Goal: Task Accomplishment & Management: Manage account settings

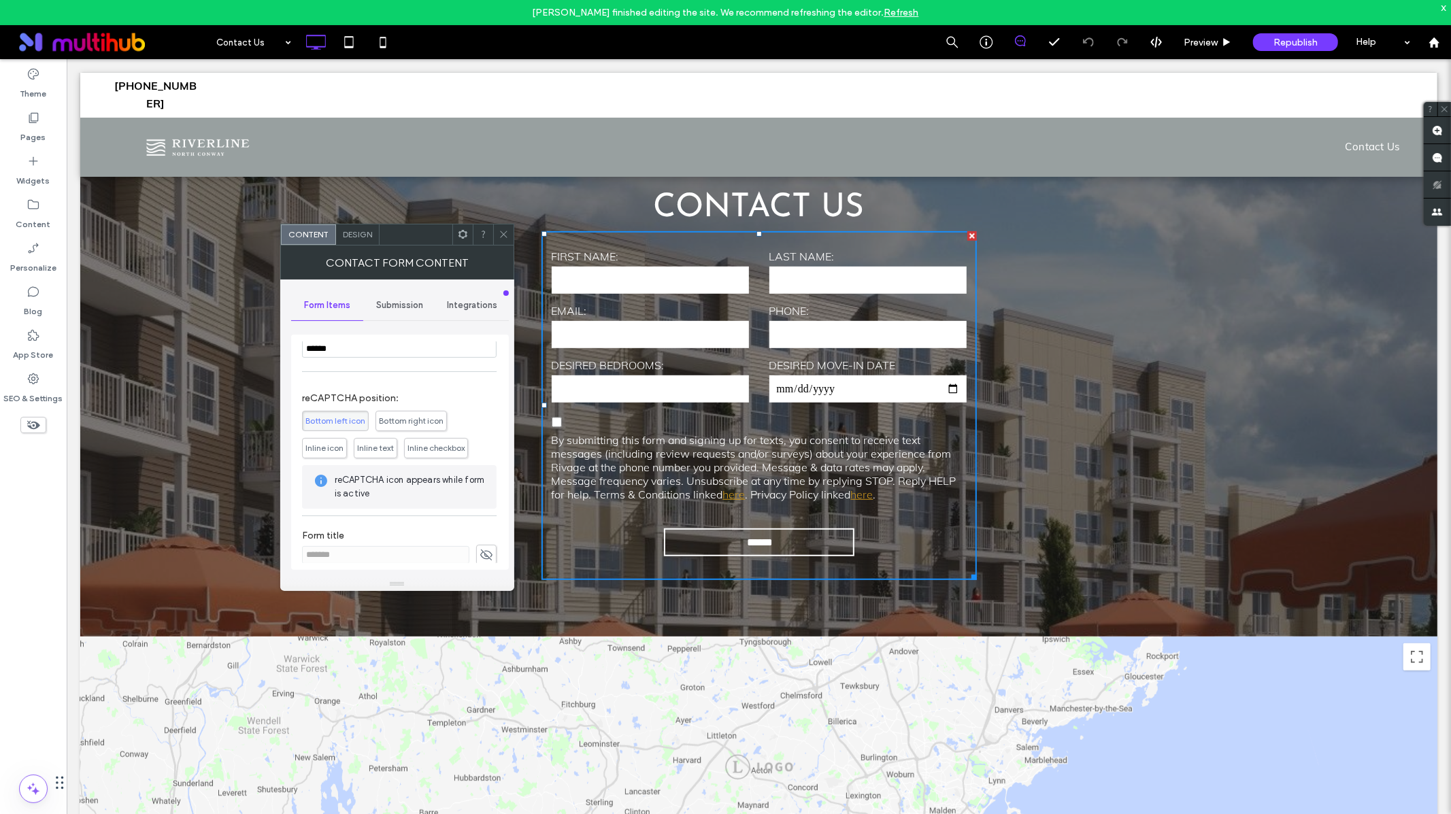
scroll to position [374, 0]
click at [400, 305] on span "Submission" at bounding box center [399, 305] width 47 height 11
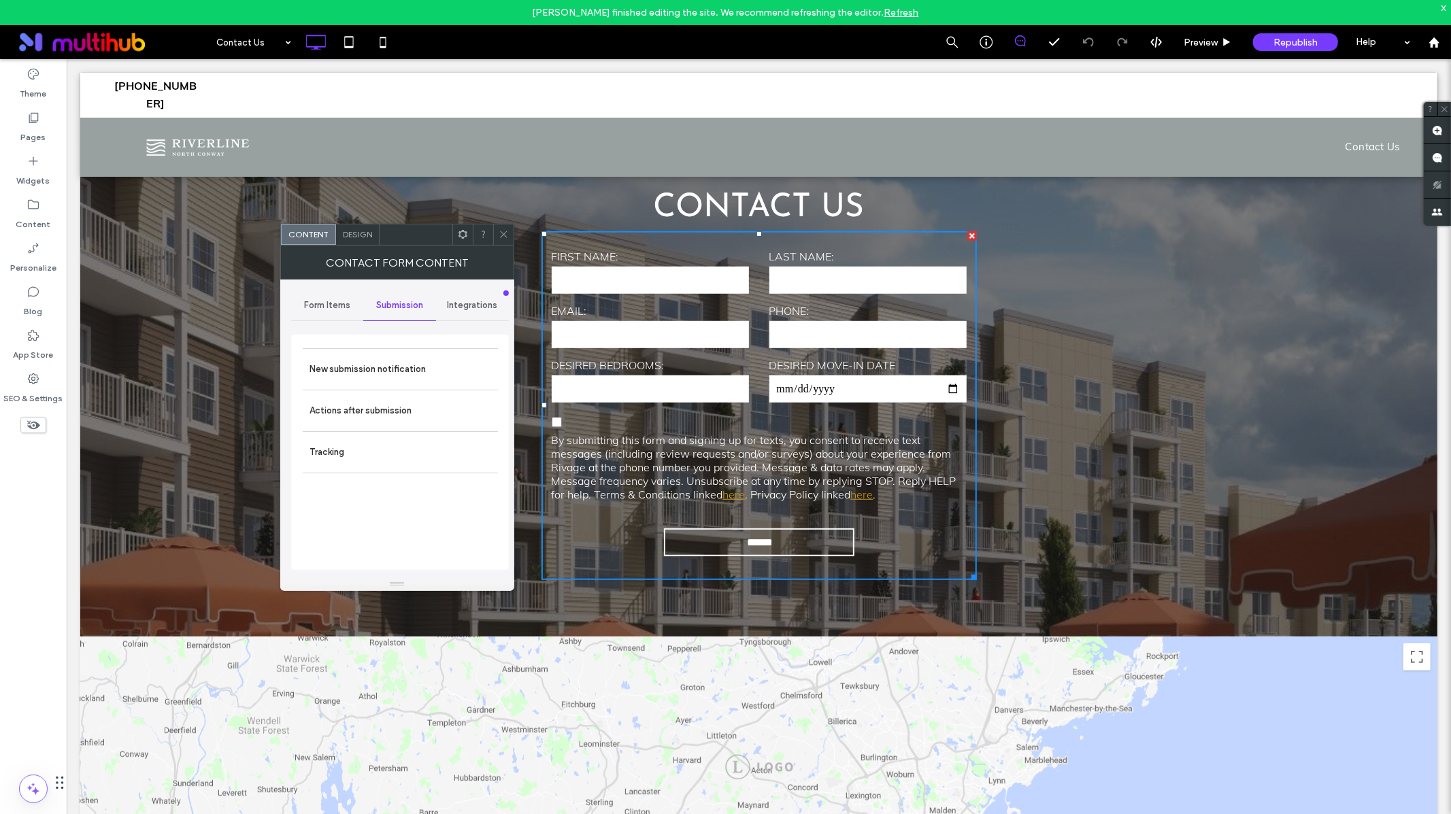
click at [471, 305] on span "Integrations" at bounding box center [472, 305] width 50 height 11
click at [405, 312] on div "Submission" at bounding box center [399, 305] width 73 height 30
click at [346, 454] on label "Tracking" at bounding box center [400, 452] width 182 height 27
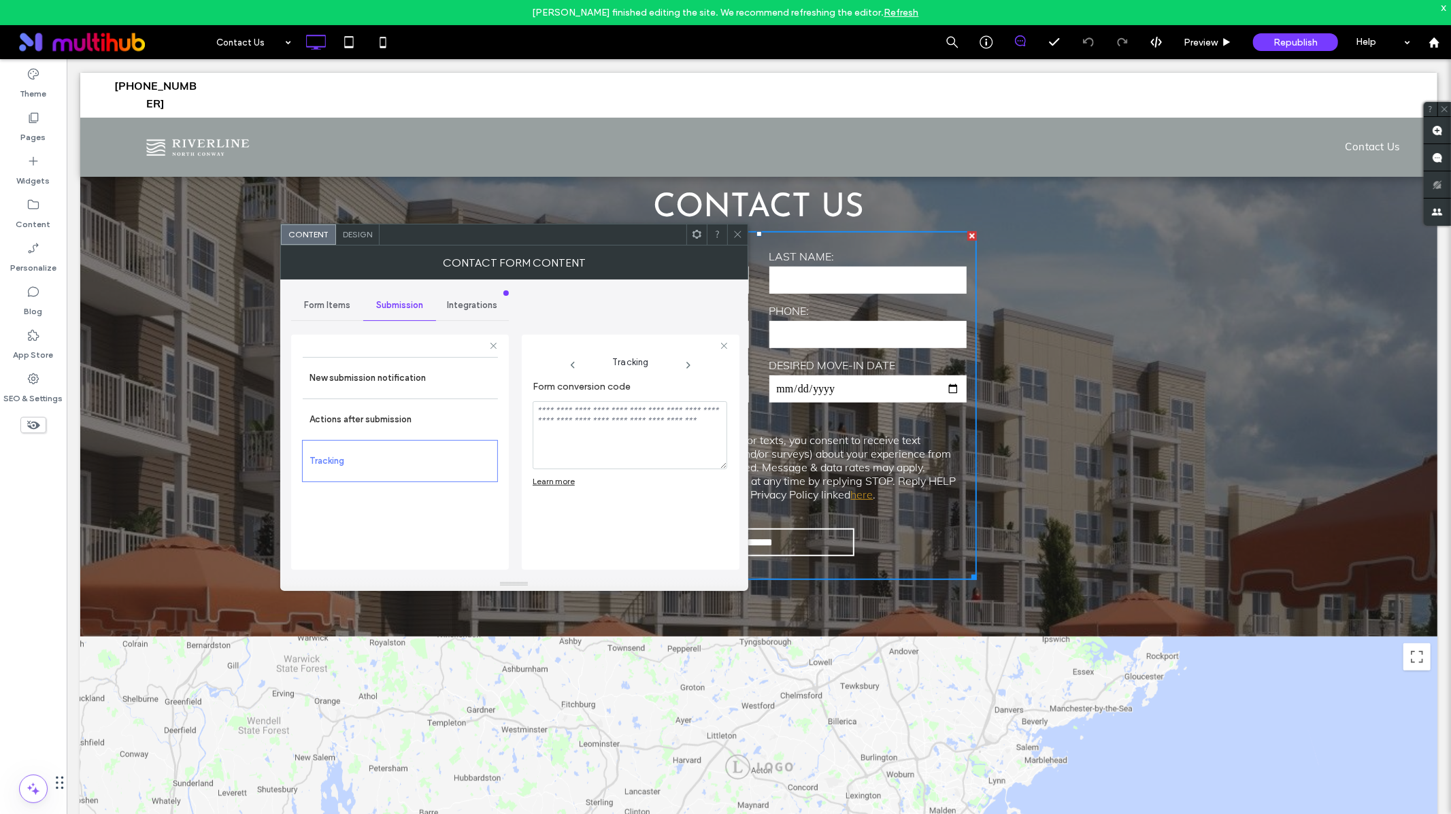
click at [639, 431] on textarea "Form conversion code" at bounding box center [630, 435] width 195 height 68
click at [401, 421] on label "Actions after submission" at bounding box center [400, 419] width 182 height 27
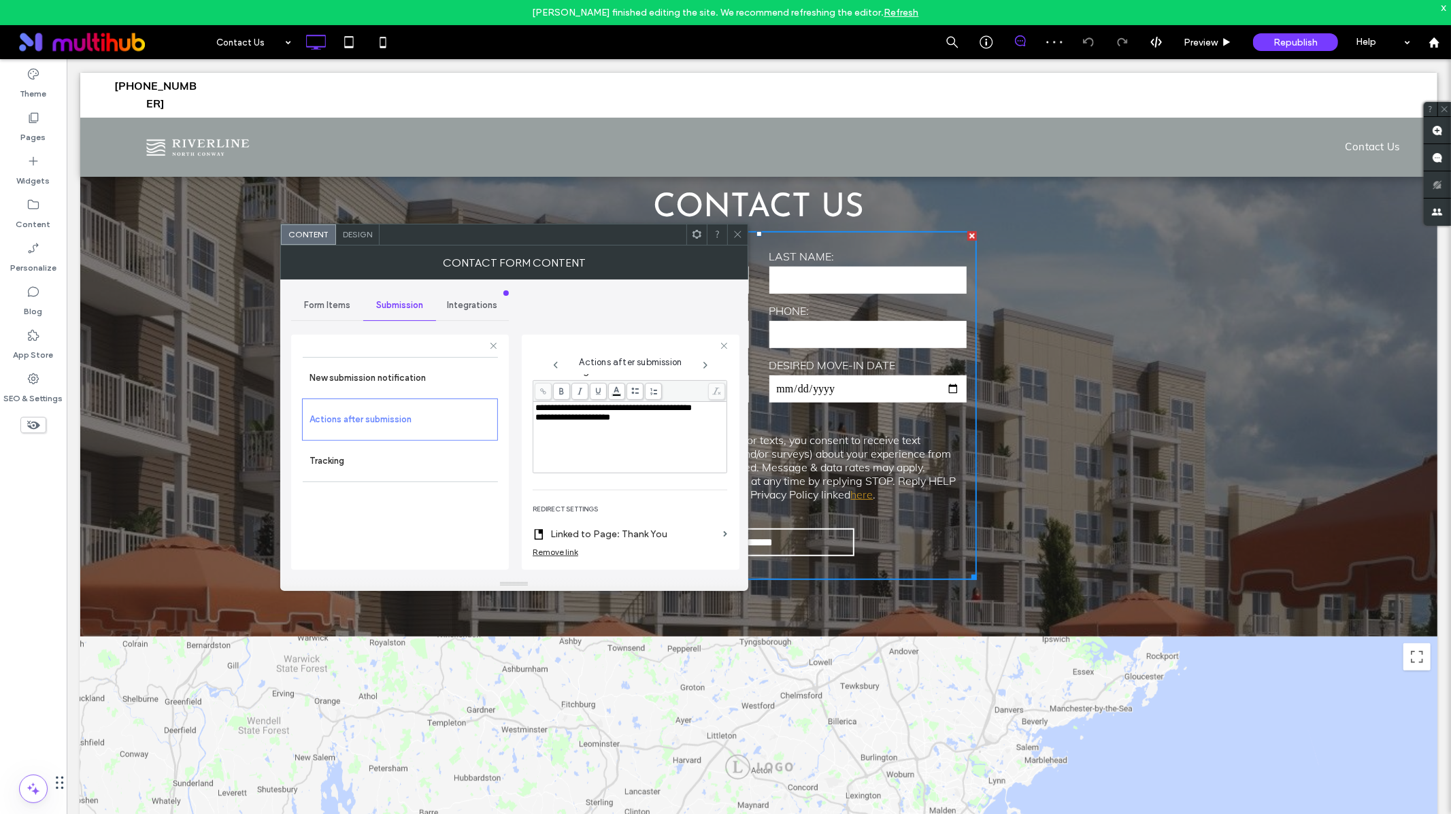
scroll to position [252, 0]
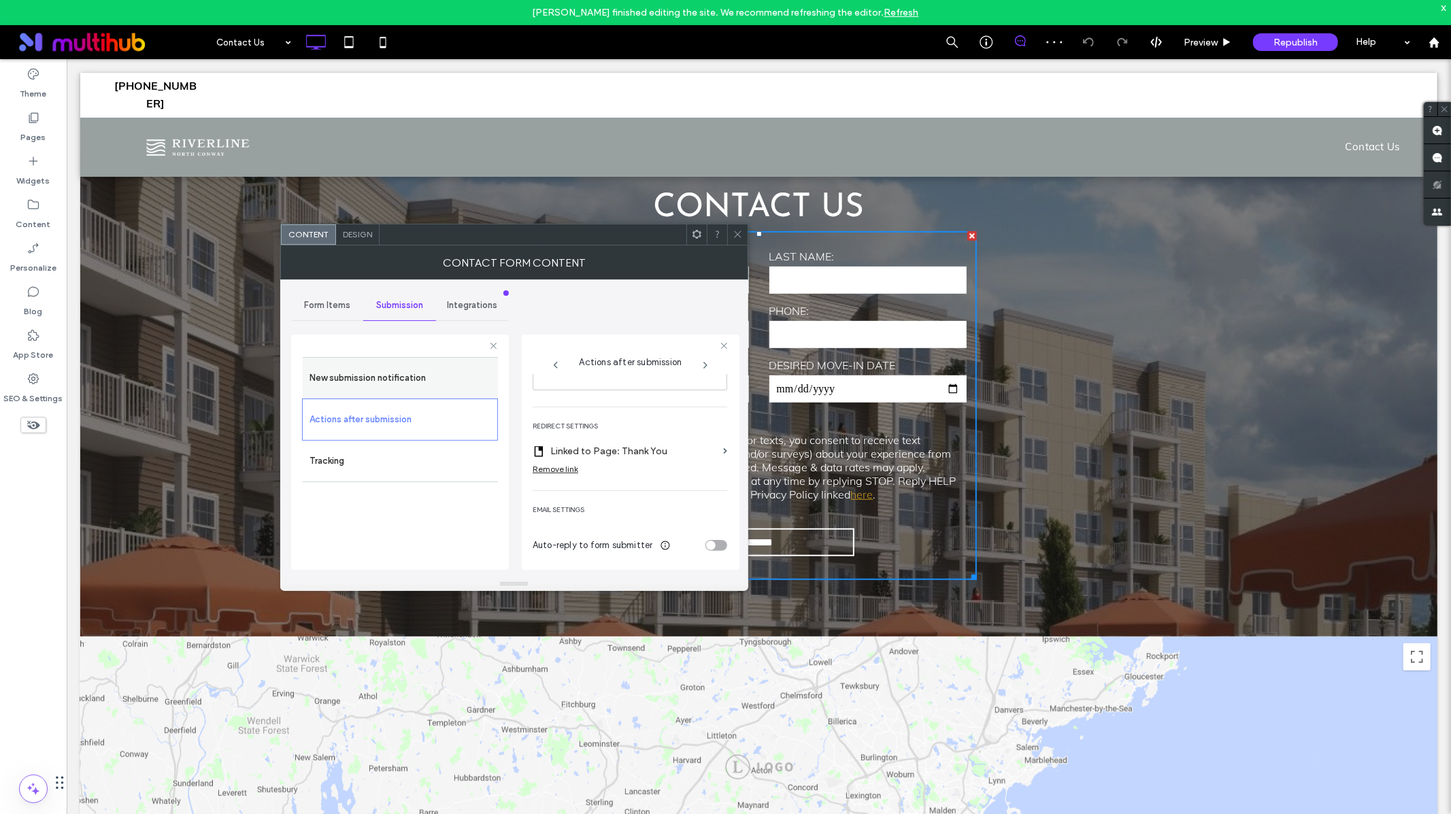
click at [384, 367] on label "New submission notification" at bounding box center [400, 378] width 182 height 27
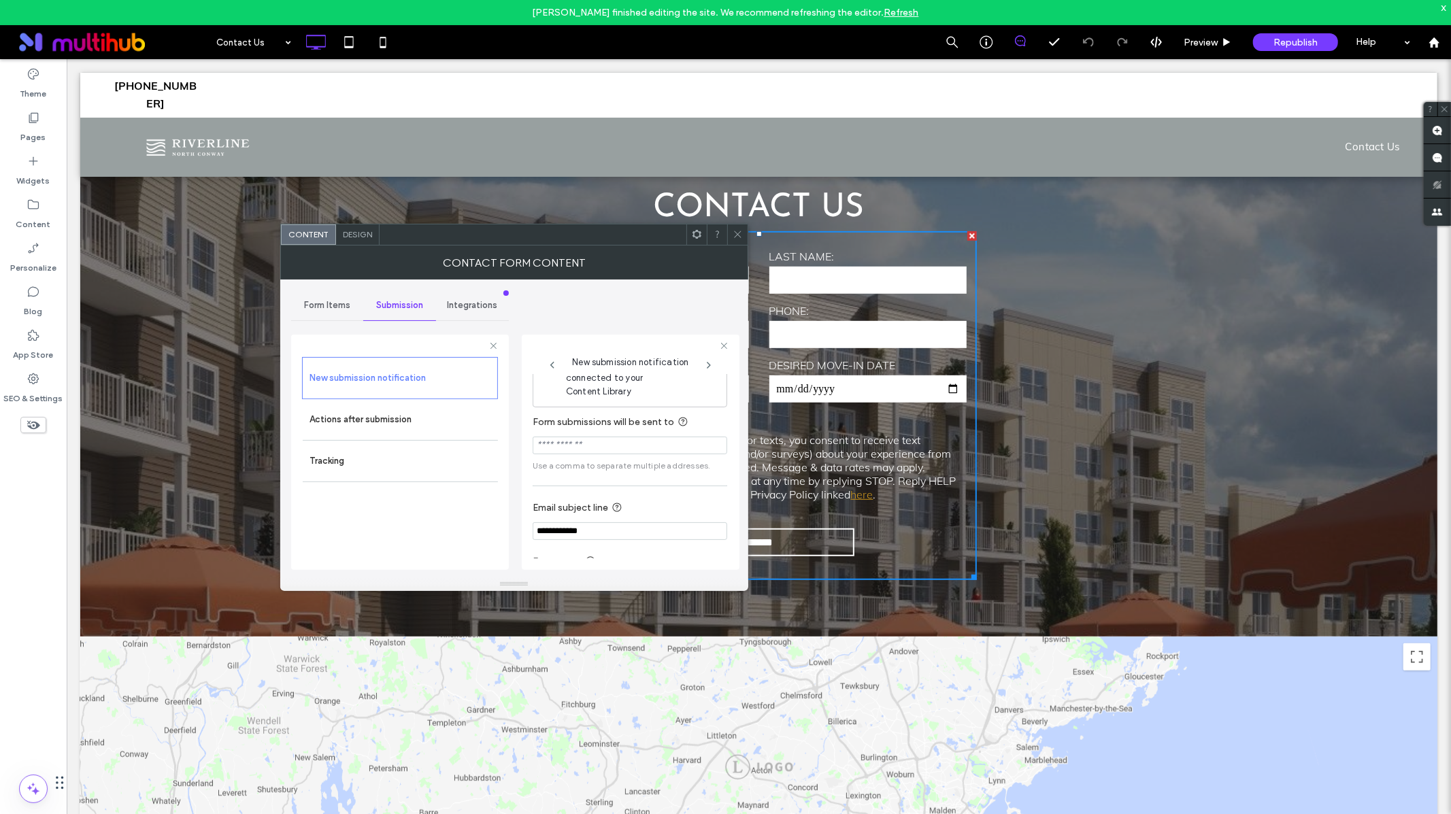
scroll to position [0, 0]
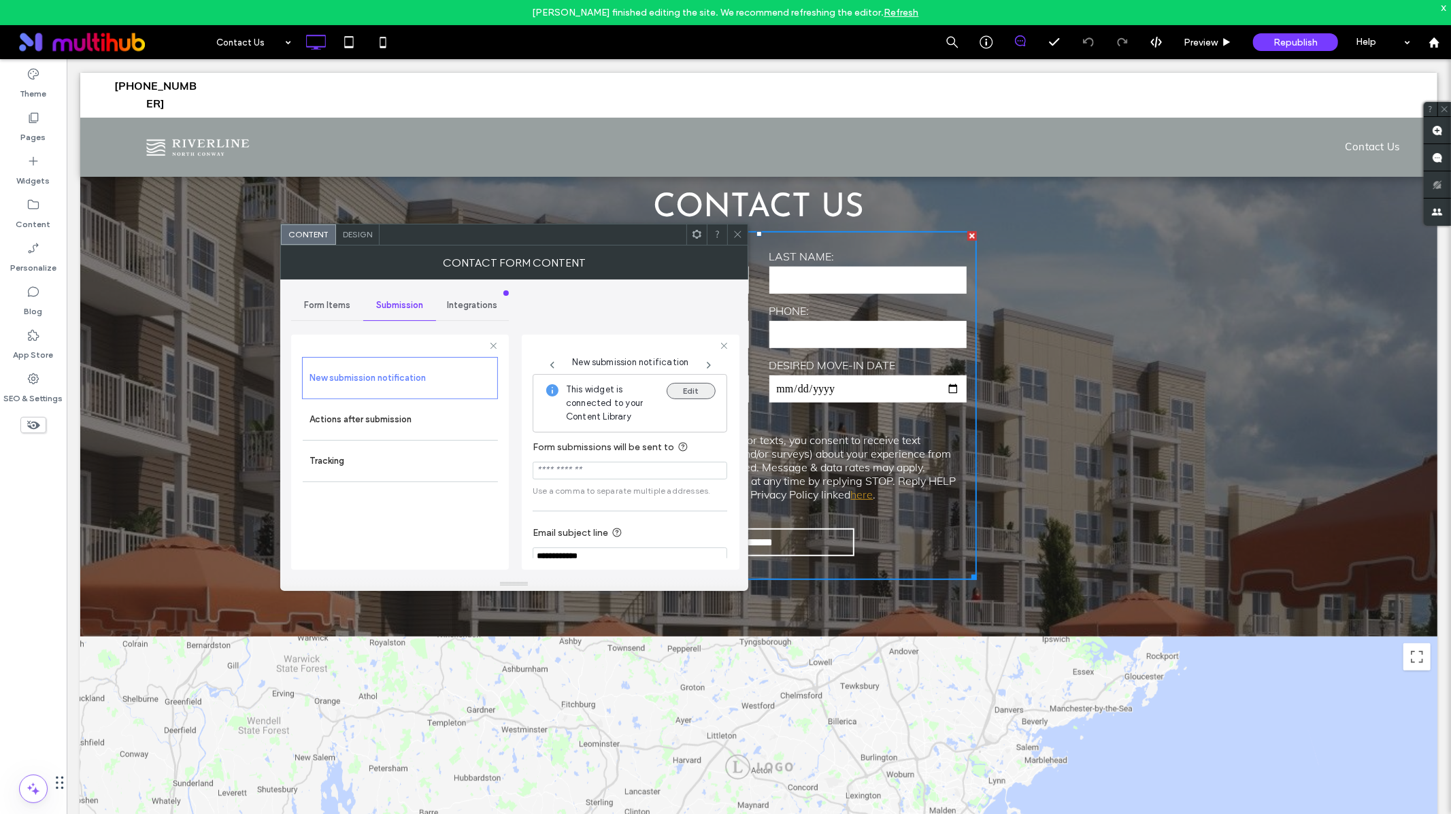
click at [694, 393] on button "Edit" at bounding box center [691, 391] width 49 height 16
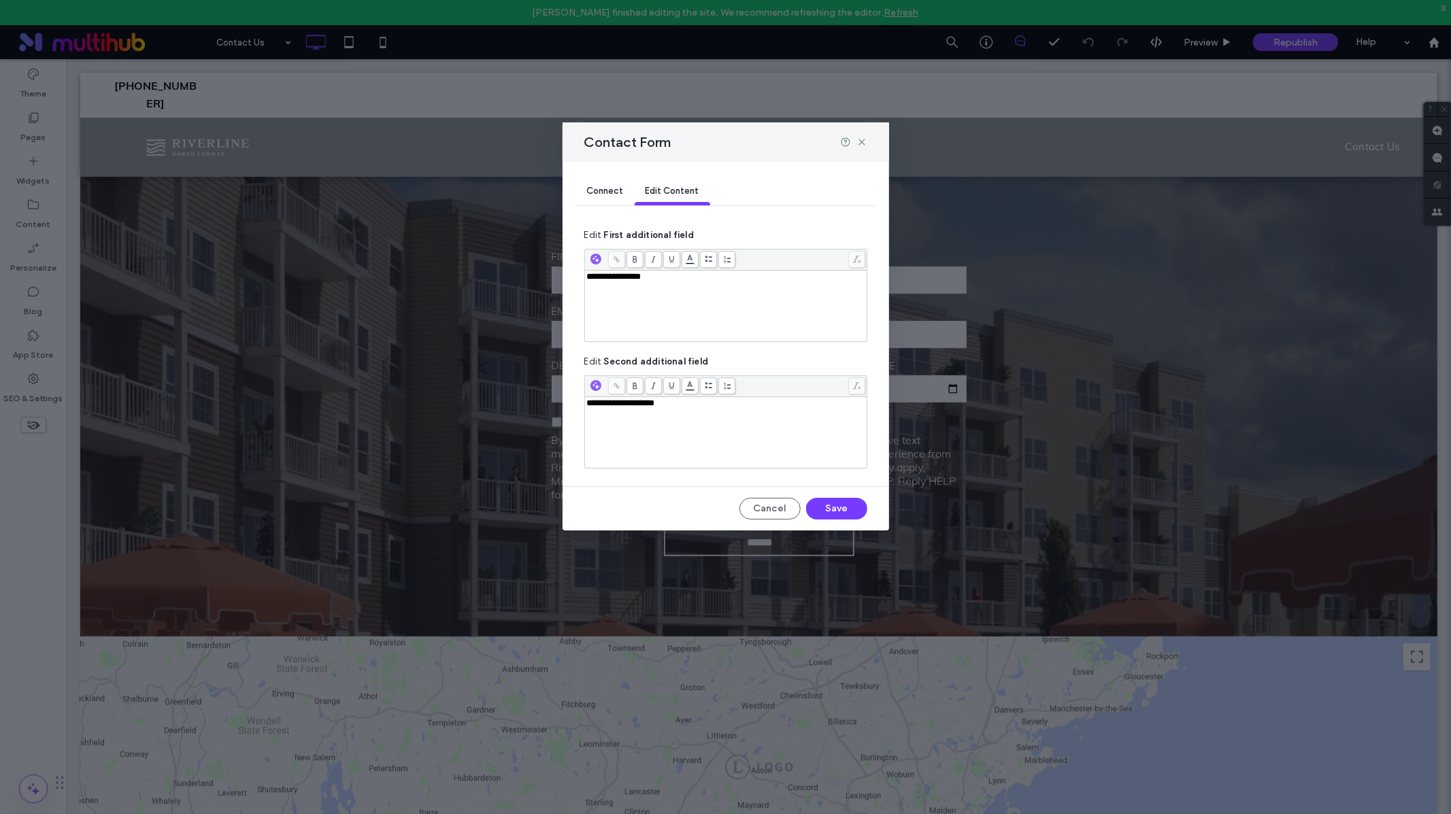
click at [631, 194] on div "Connect" at bounding box center [605, 191] width 58 height 27
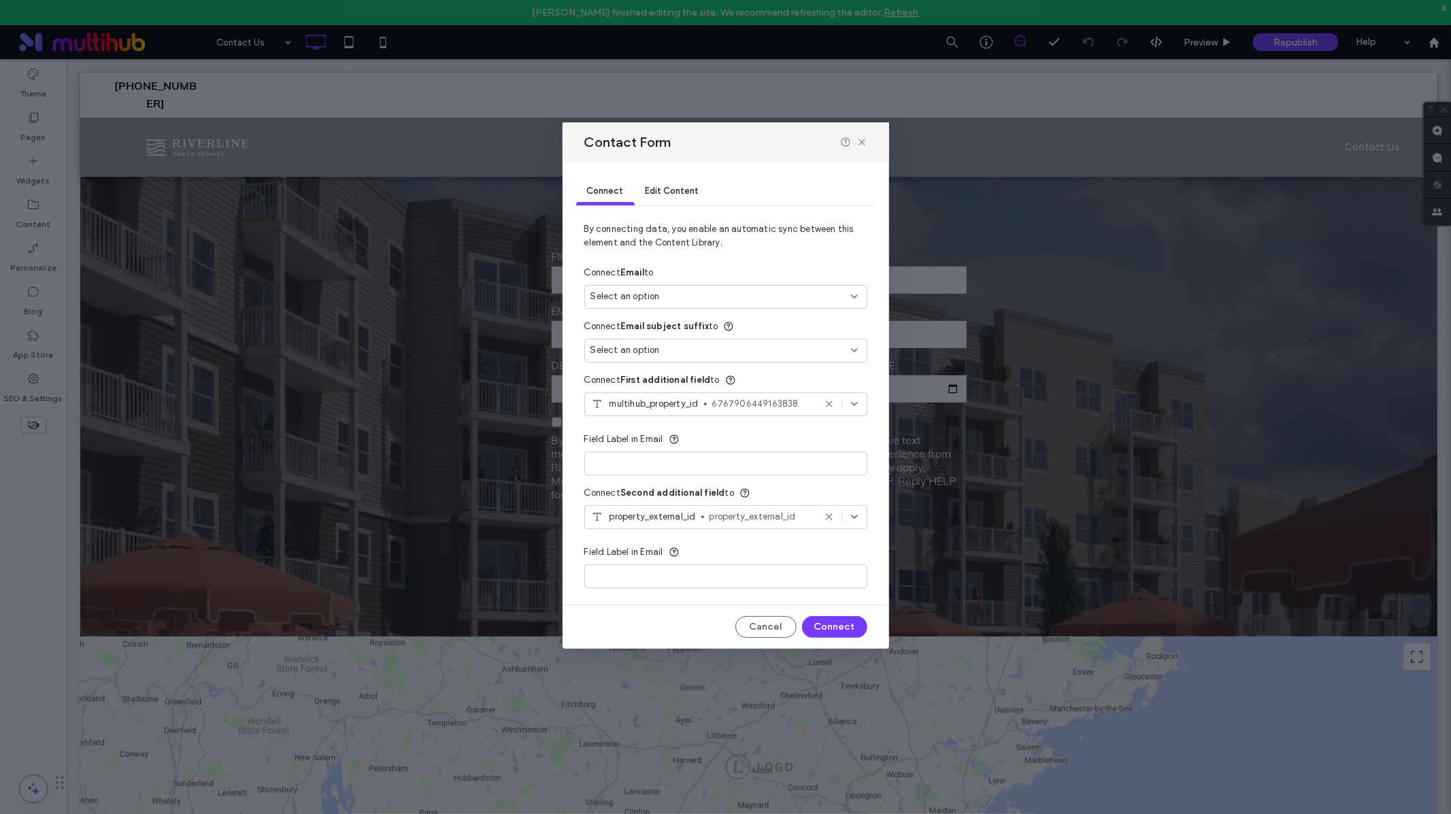
click at [749, 295] on div "Select an option" at bounding box center [717, 297] width 254 height 14
click at [714, 301] on div "Select an option" at bounding box center [717, 297] width 254 height 14
paste input "**********"
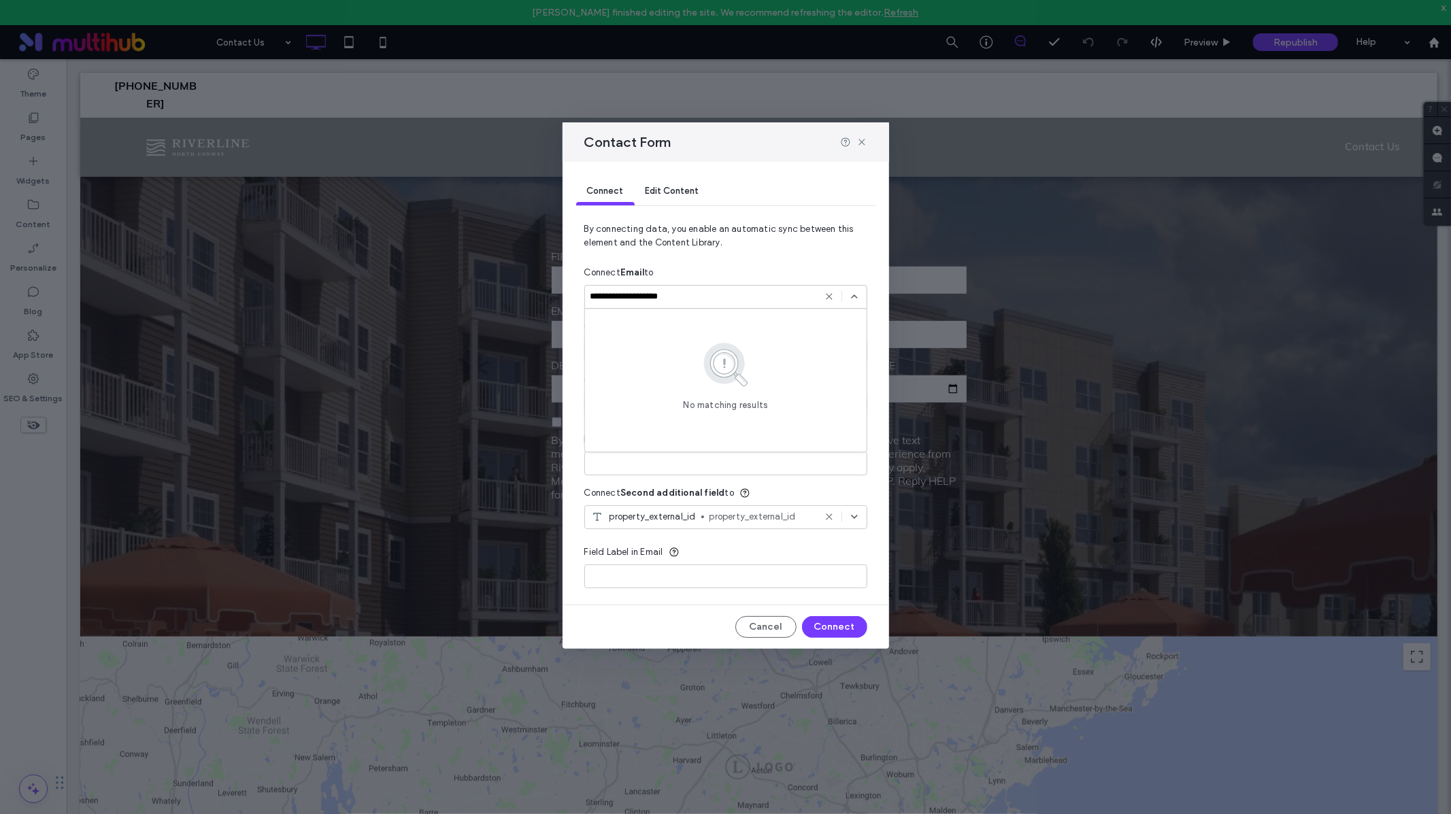
type input "**********"
click at [726, 272] on div "Connect Email to" at bounding box center [725, 273] width 283 height 24
click at [682, 188] on span "Edit Content" at bounding box center [673, 191] width 54 height 10
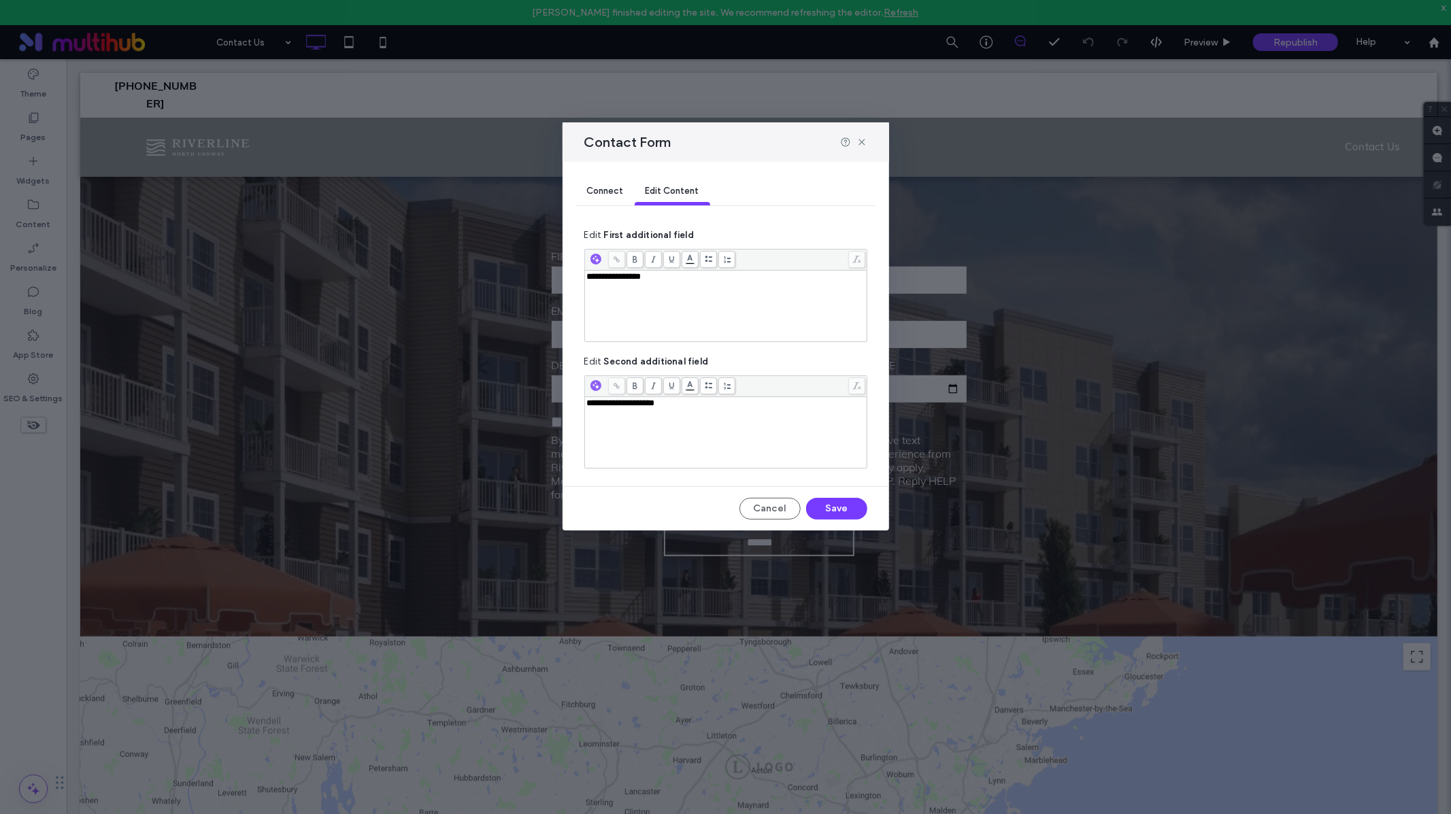
click at [610, 195] on span "Connect" at bounding box center [605, 191] width 37 height 10
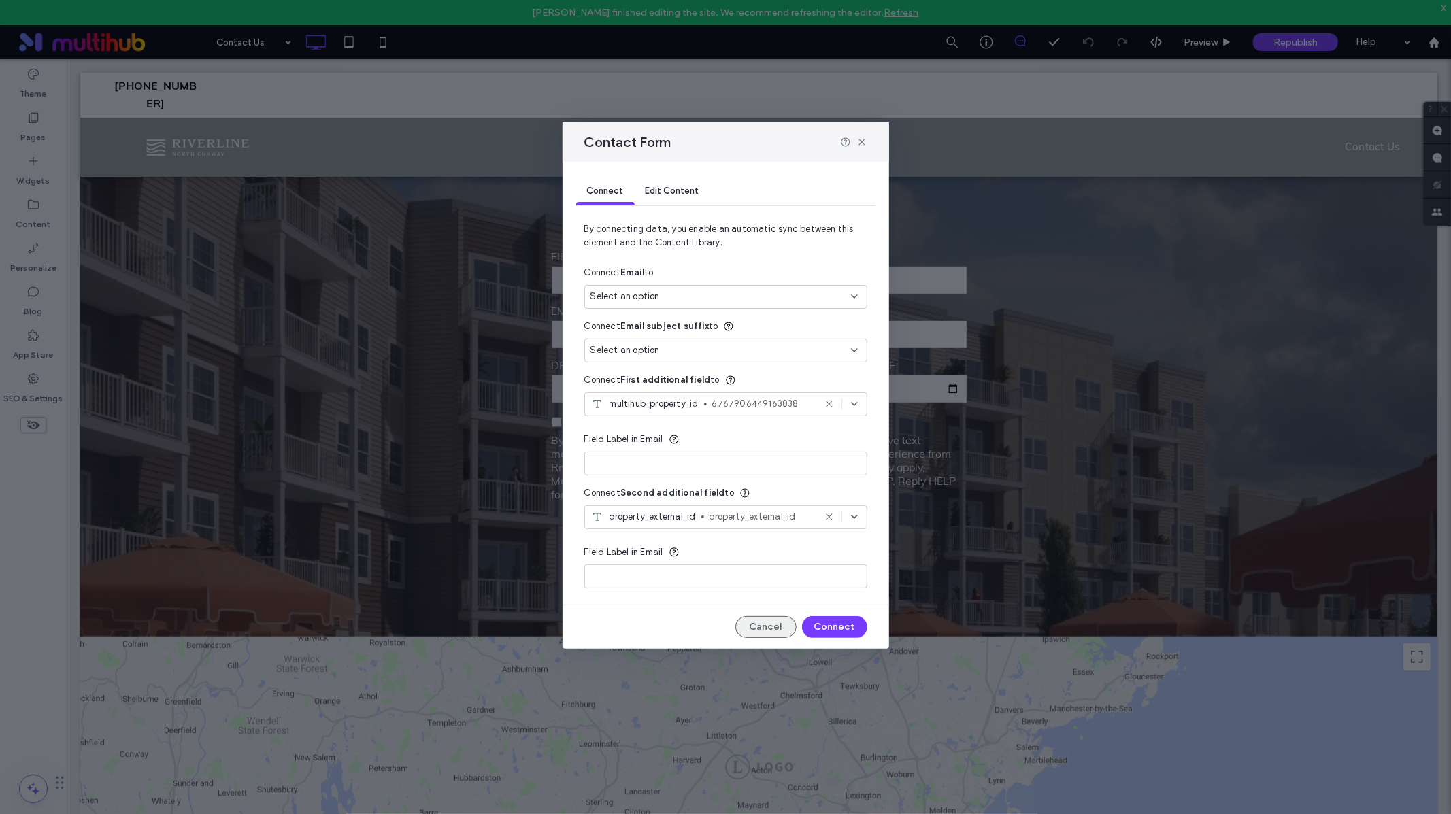
click at [758, 624] on button "Cancel" at bounding box center [765, 627] width 61 height 22
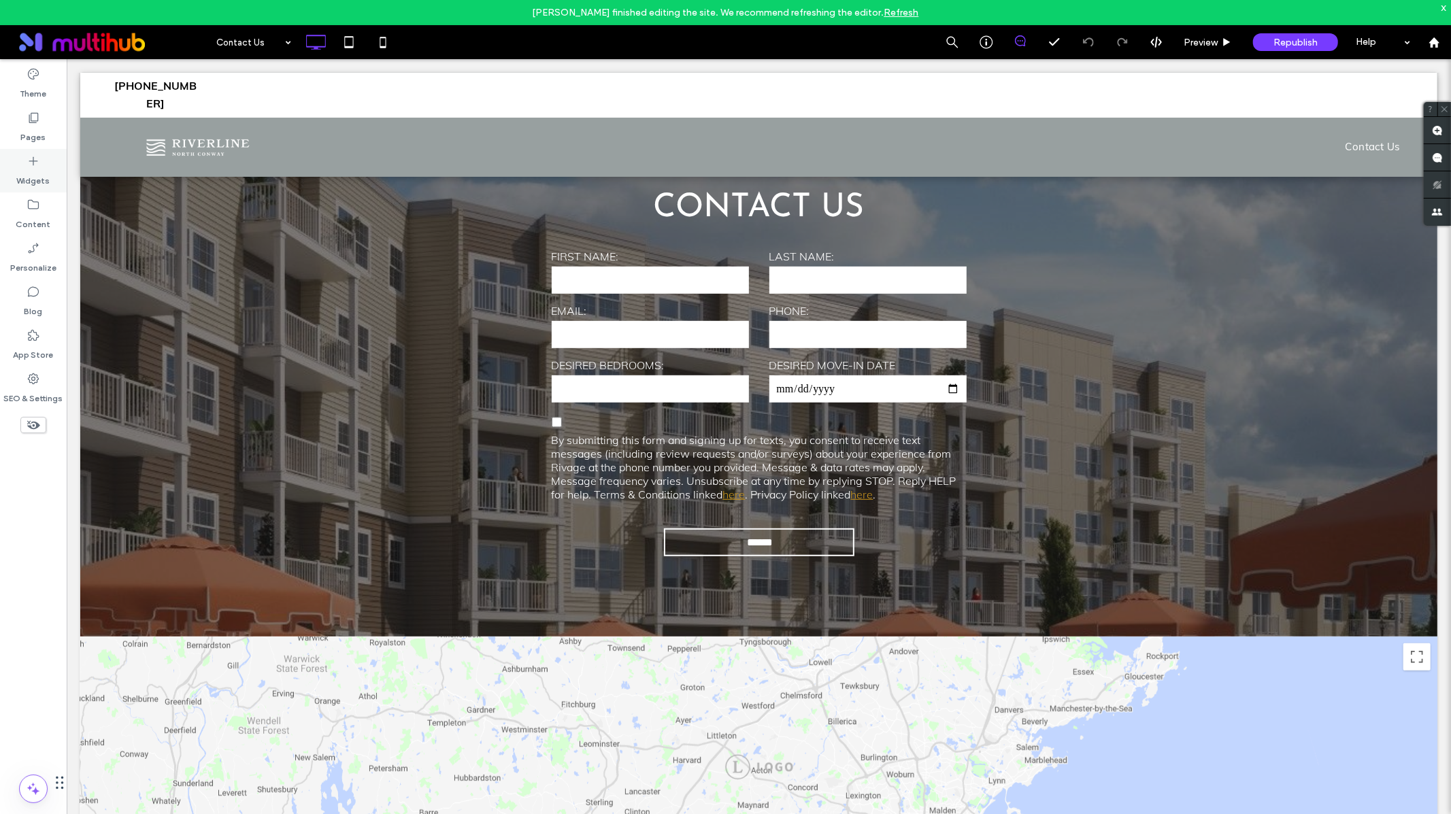
click at [31, 175] on label "Widgets" at bounding box center [33, 177] width 33 height 19
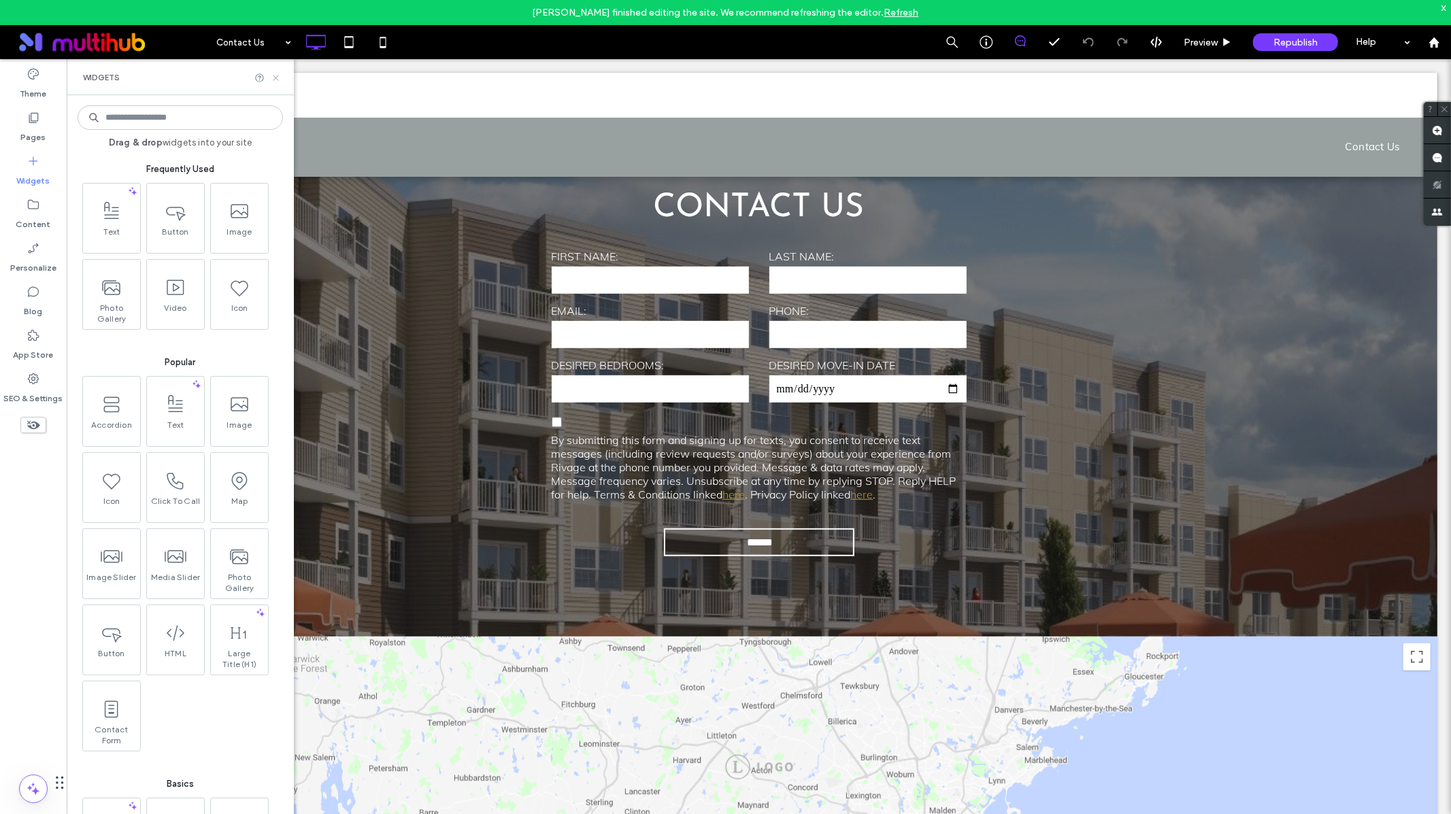
click at [273, 76] on icon at bounding box center [276, 78] width 10 height 10
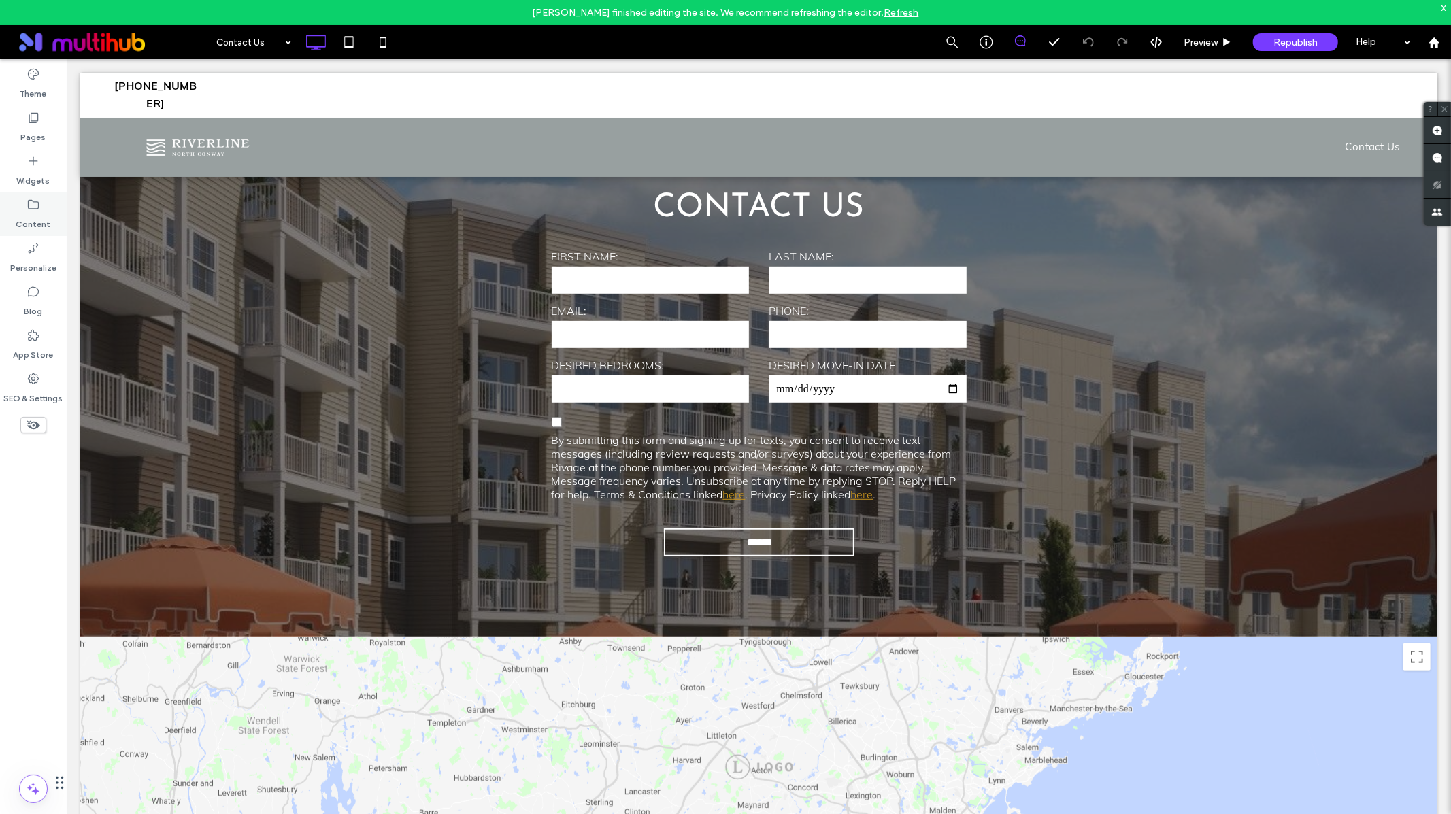
click at [29, 216] on label "Content" at bounding box center [33, 221] width 35 height 19
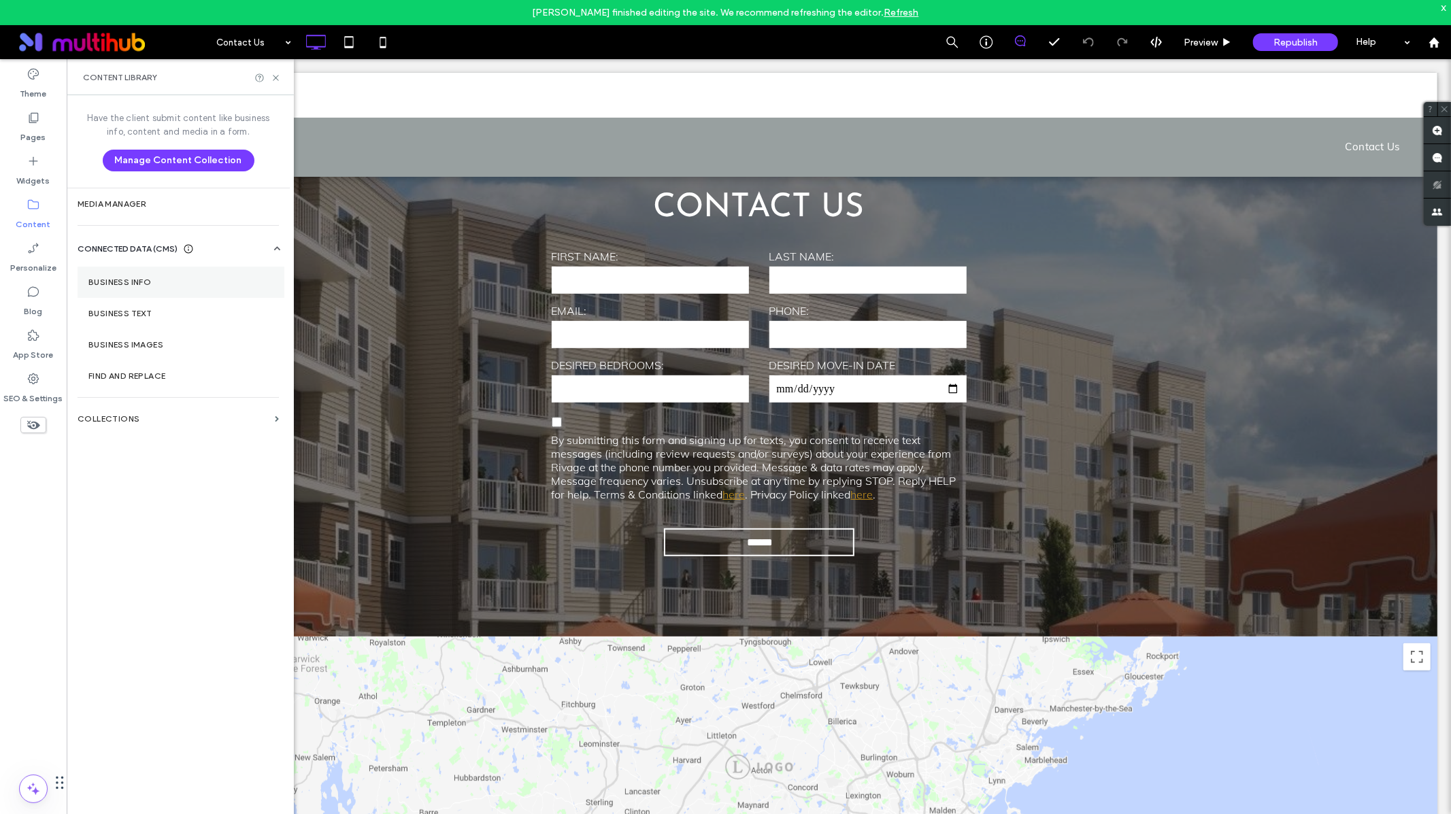
click at [131, 284] on label "Business Info" at bounding box center [180, 283] width 185 height 10
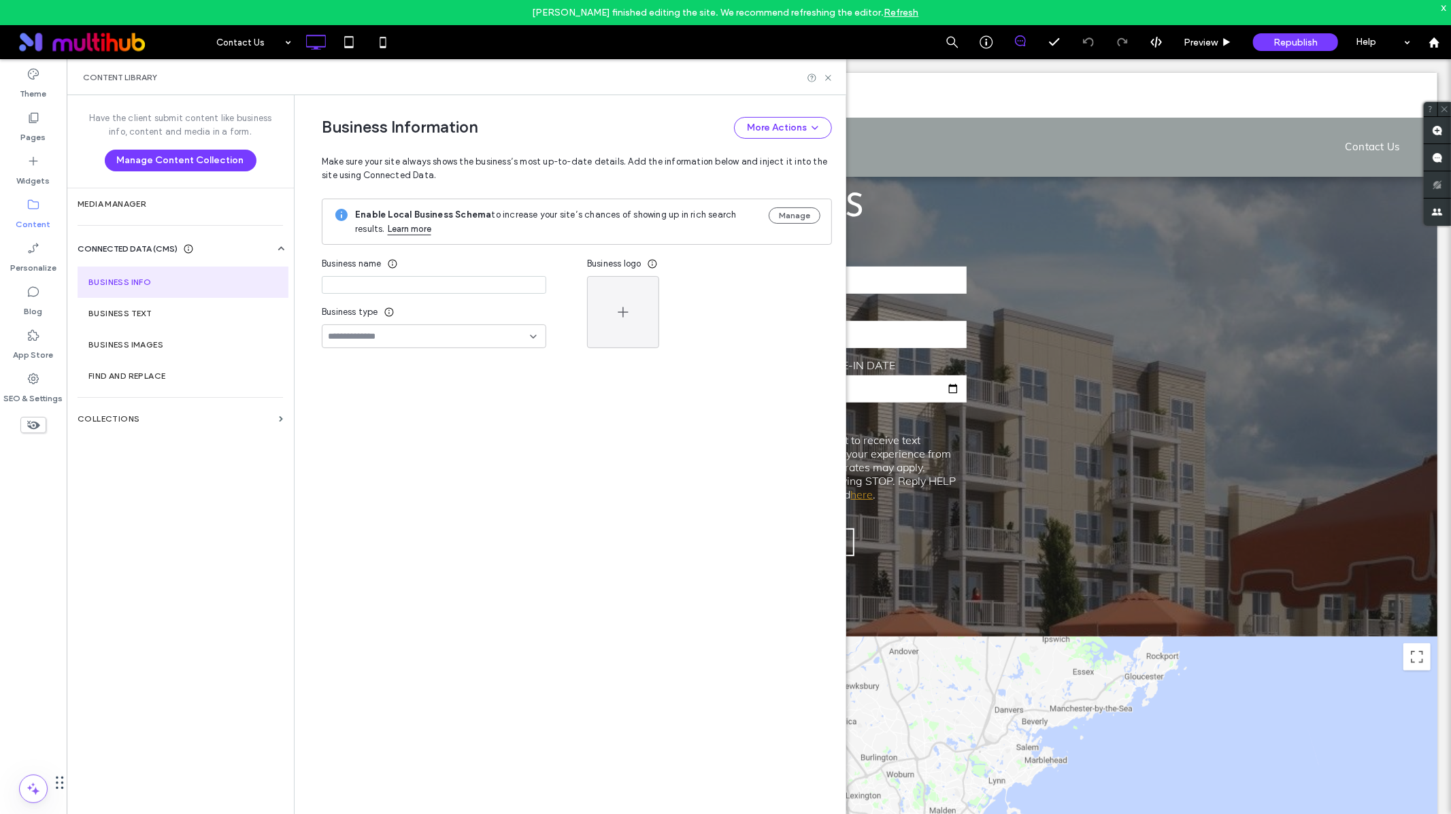
type input "**********"
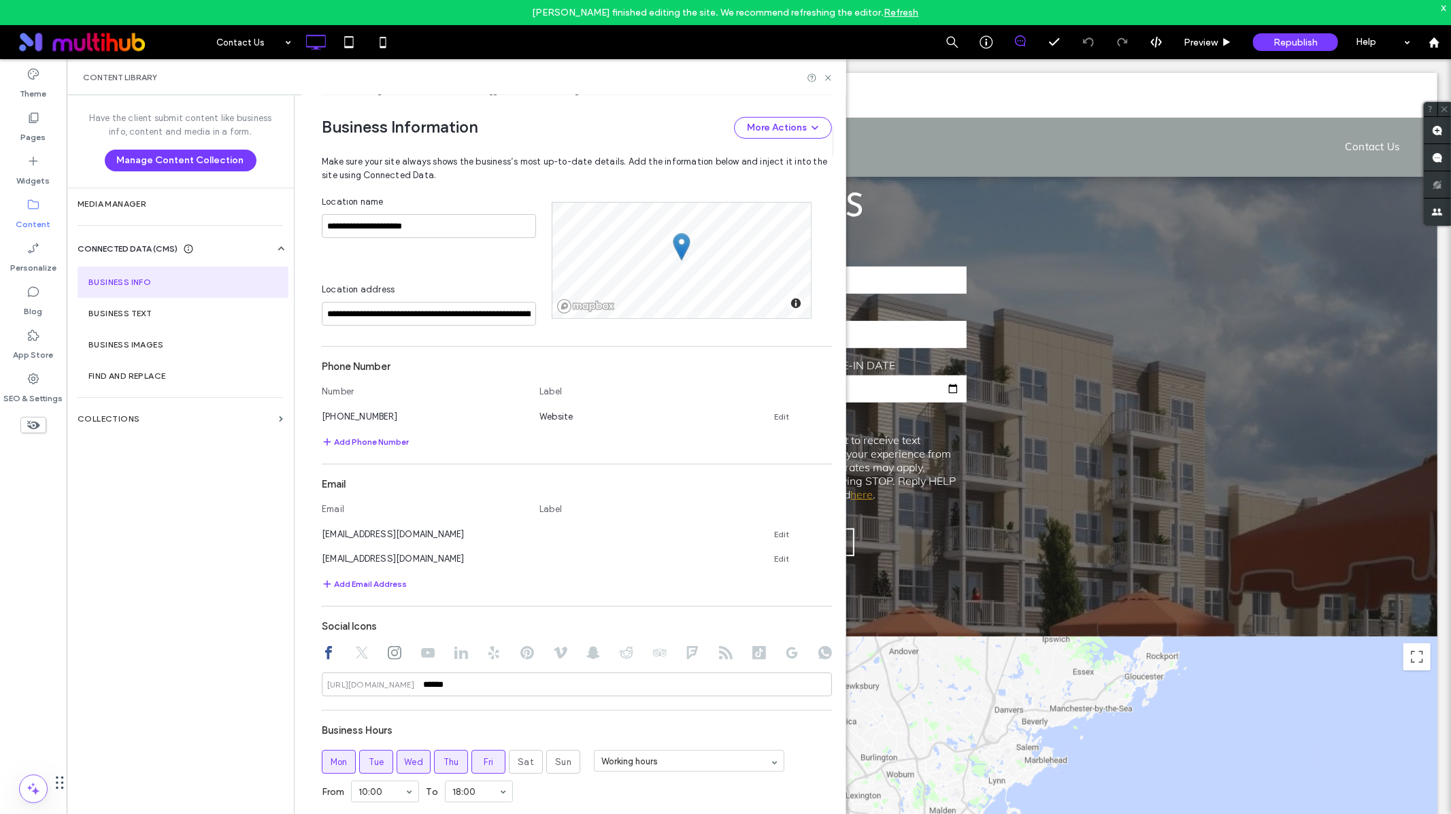
scroll to position [412, 0]
click at [777, 532] on link "Edit" at bounding box center [781, 531] width 15 height 11
click at [420, 530] on input "**********" at bounding box center [424, 530] width 204 height 24
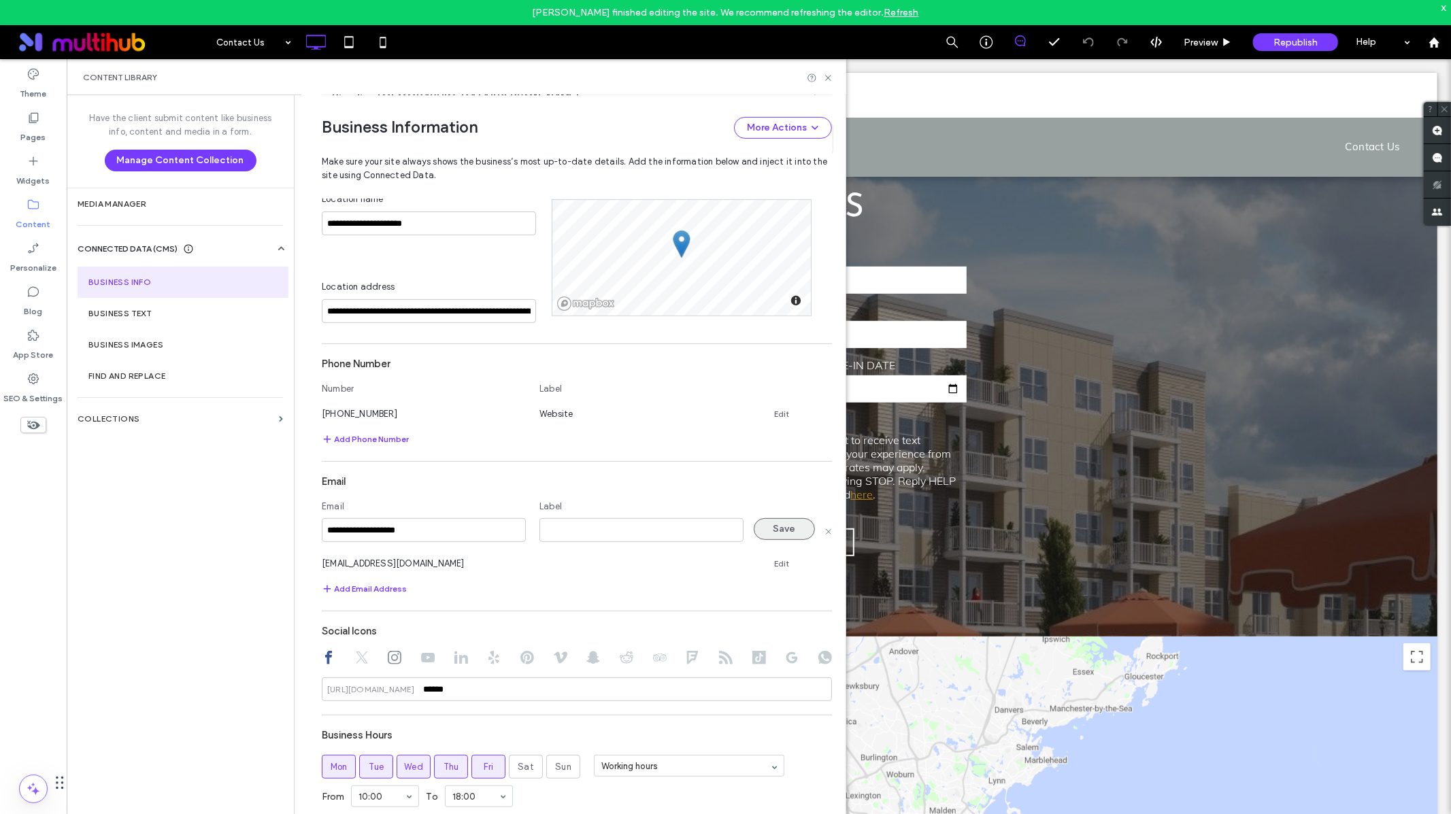
type input "**********"
click at [771, 532] on button "Save" at bounding box center [784, 529] width 61 height 22
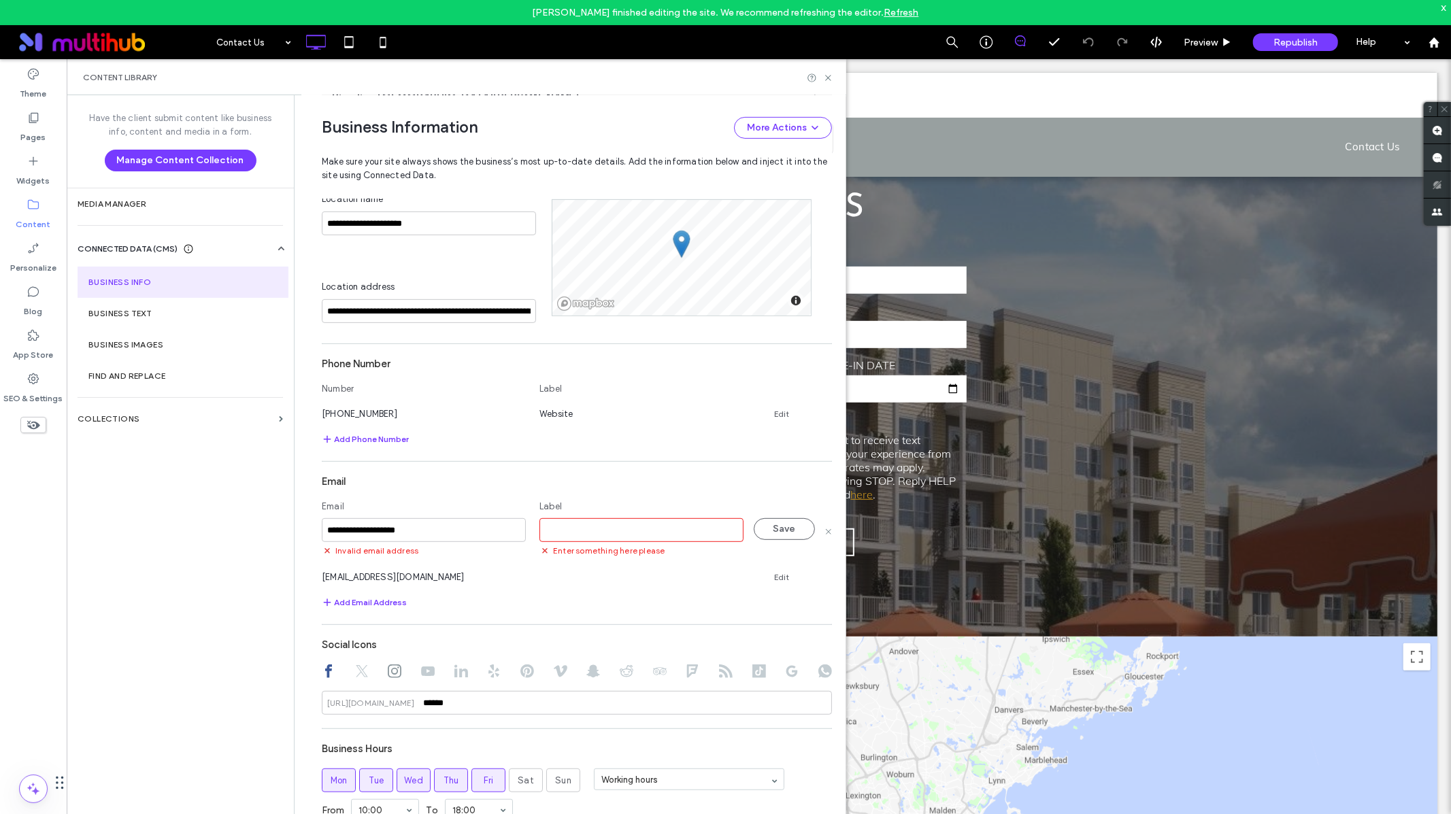
click at [639, 529] on input at bounding box center [641, 530] width 204 height 24
type input "*********"
click at [763, 533] on button "Save" at bounding box center [784, 529] width 61 height 22
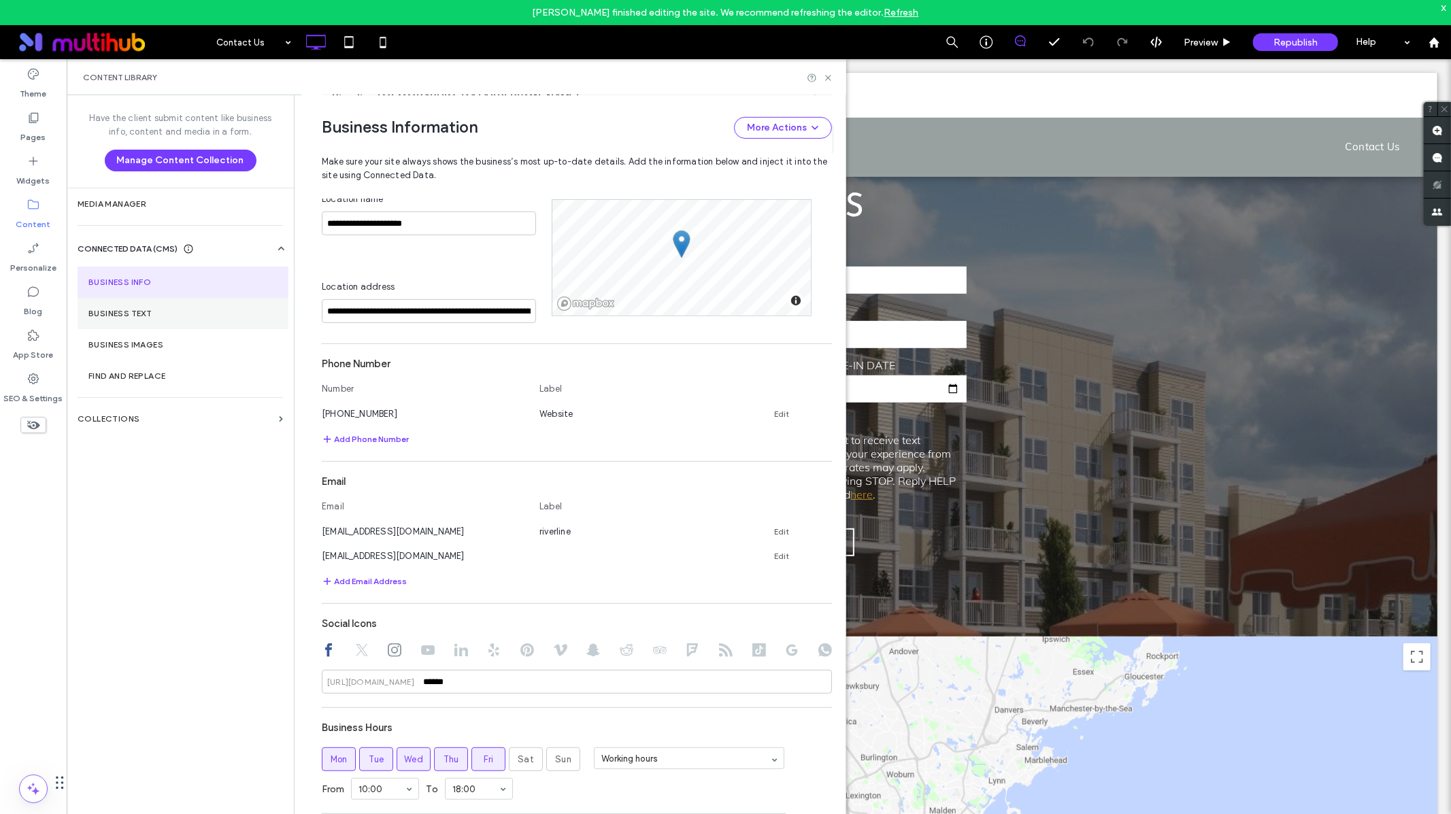
click at [188, 314] on label "Business Text" at bounding box center [182, 314] width 189 height 10
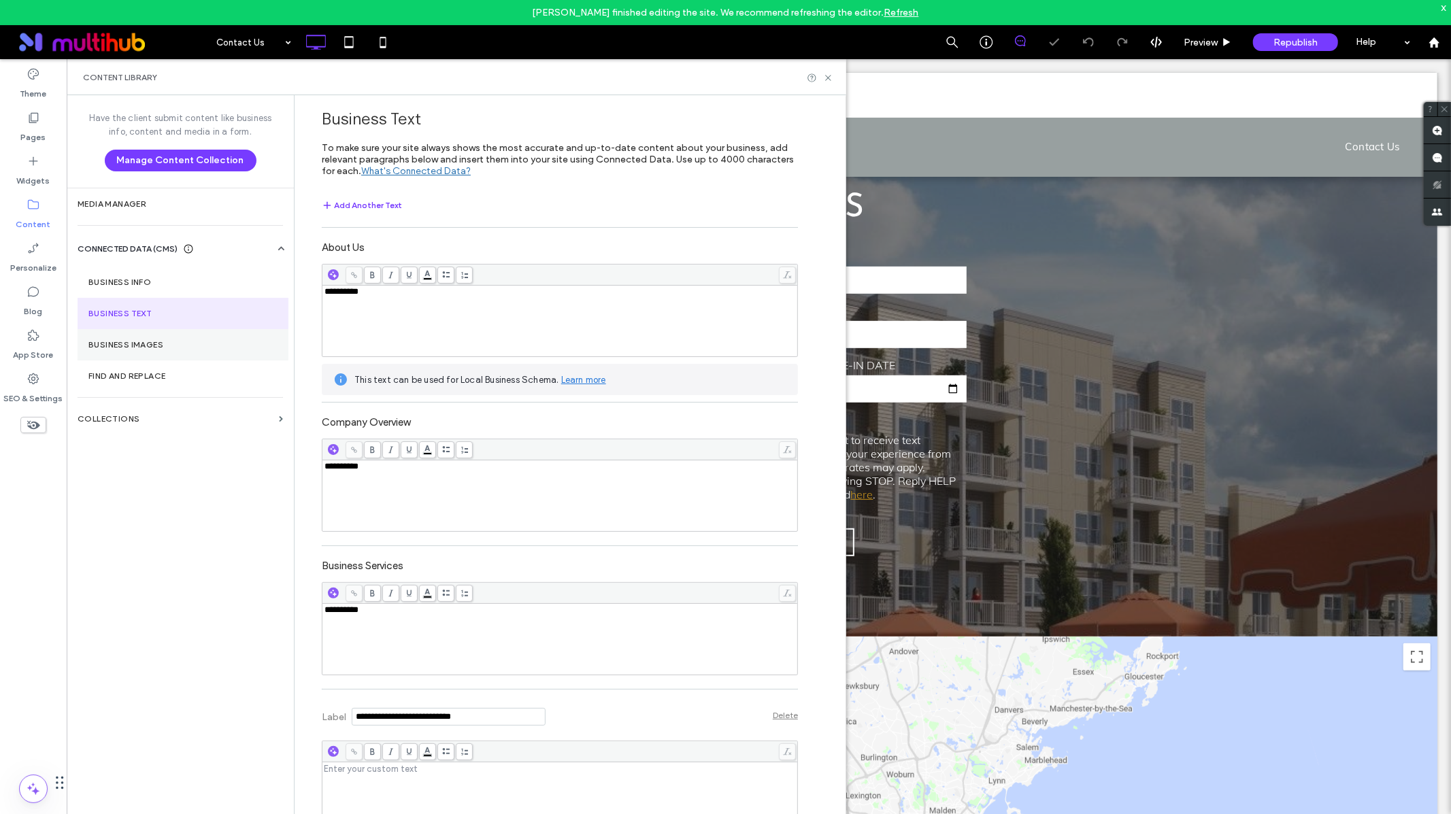
click at [183, 336] on section "Business Images" at bounding box center [183, 344] width 211 height 31
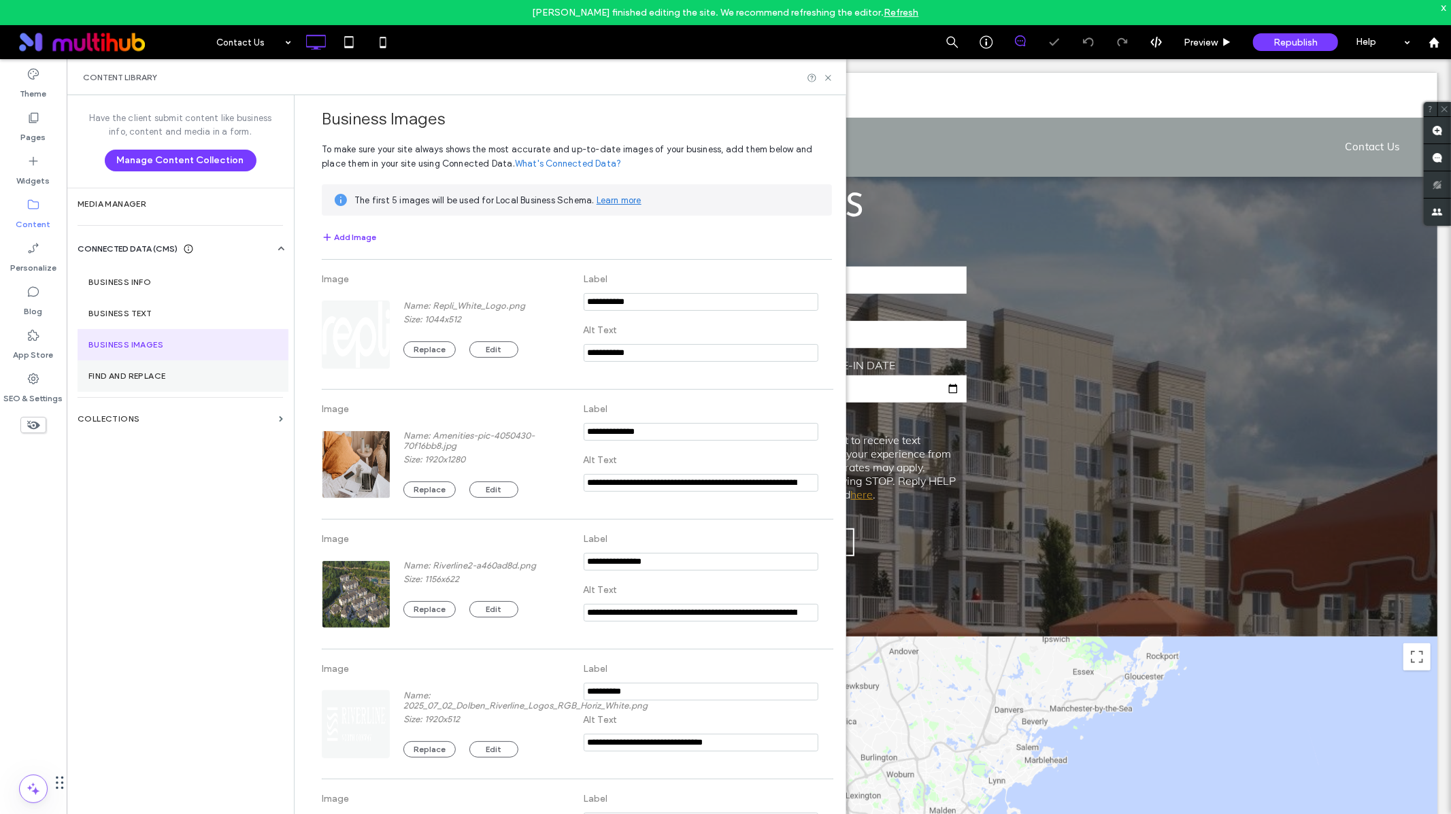
click at [191, 364] on section "Find and Replace" at bounding box center [183, 376] width 211 height 31
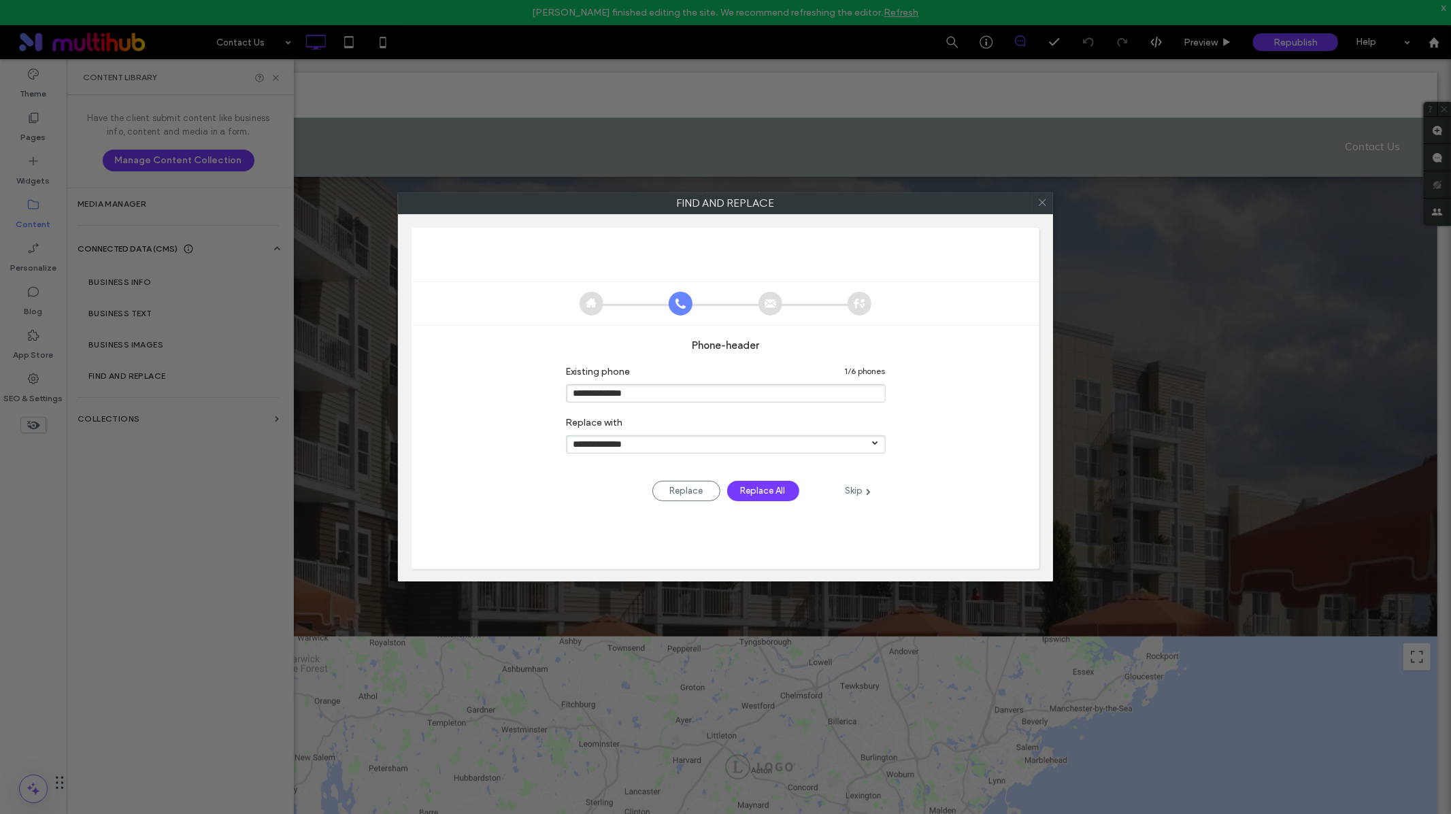
click at [767, 301] on icon at bounding box center [770, 304] width 24 height 24
click at [1044, 204] on use at bounding box center [1042, 202] width 7 height 7
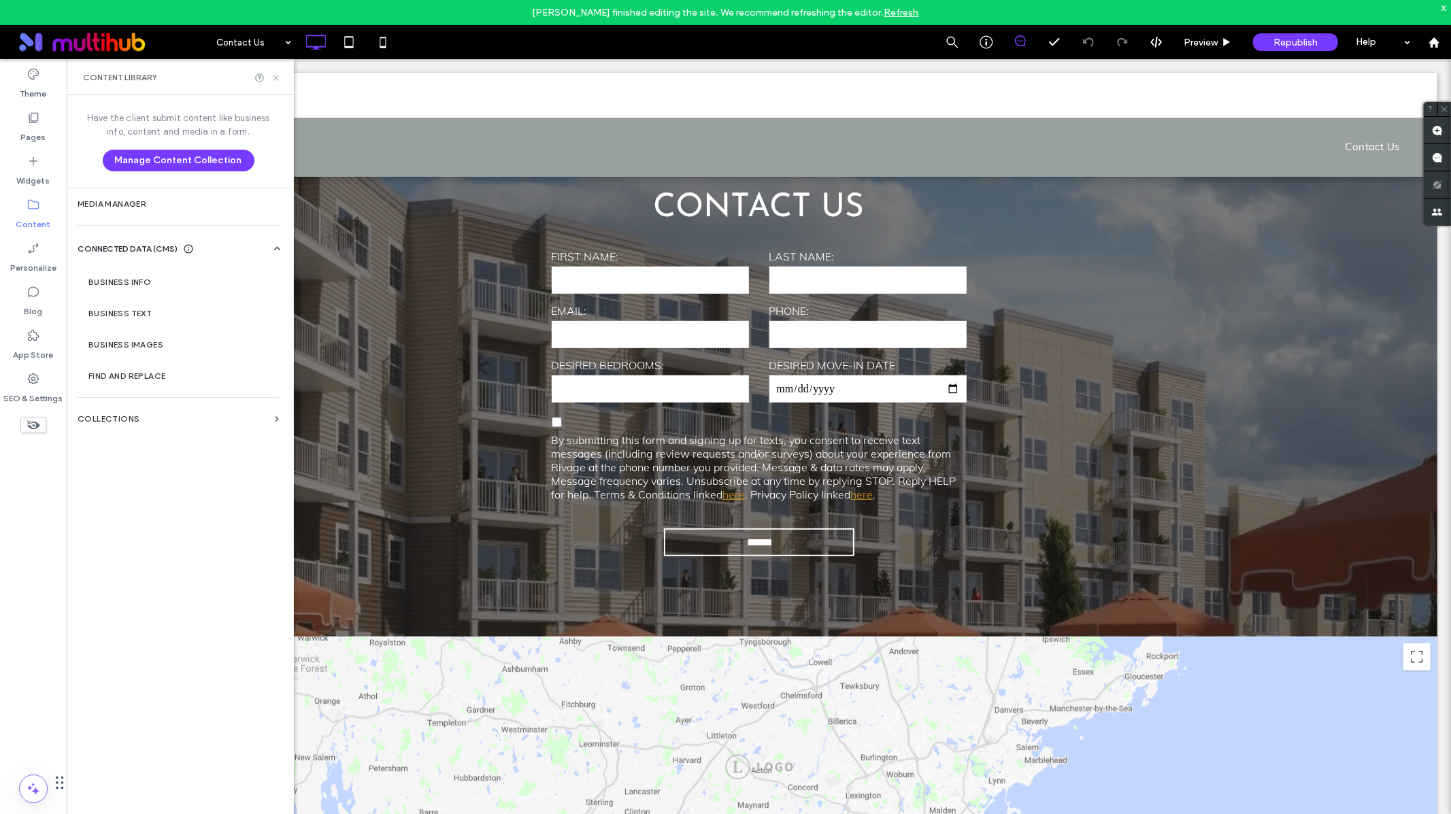
click at [271, 77] on icon at bounding box center [276, 78] width 10 height 10
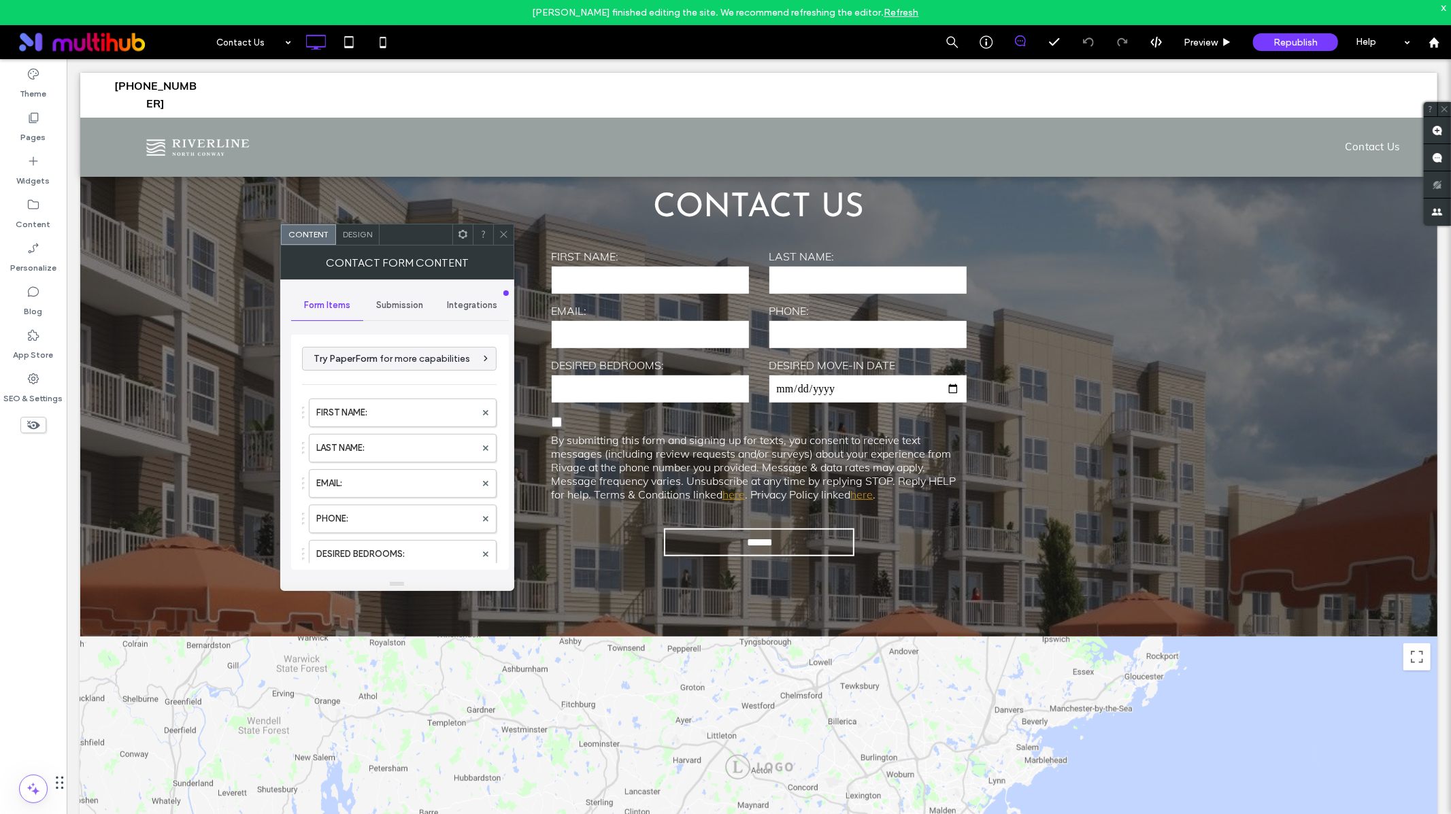
click at [399, 303] on span "Submission" at bounding box center [399, 305] width 47 height 11
click at [367, 450] on label "Tracking" at bounding box center [400, 452] width 182 height 27
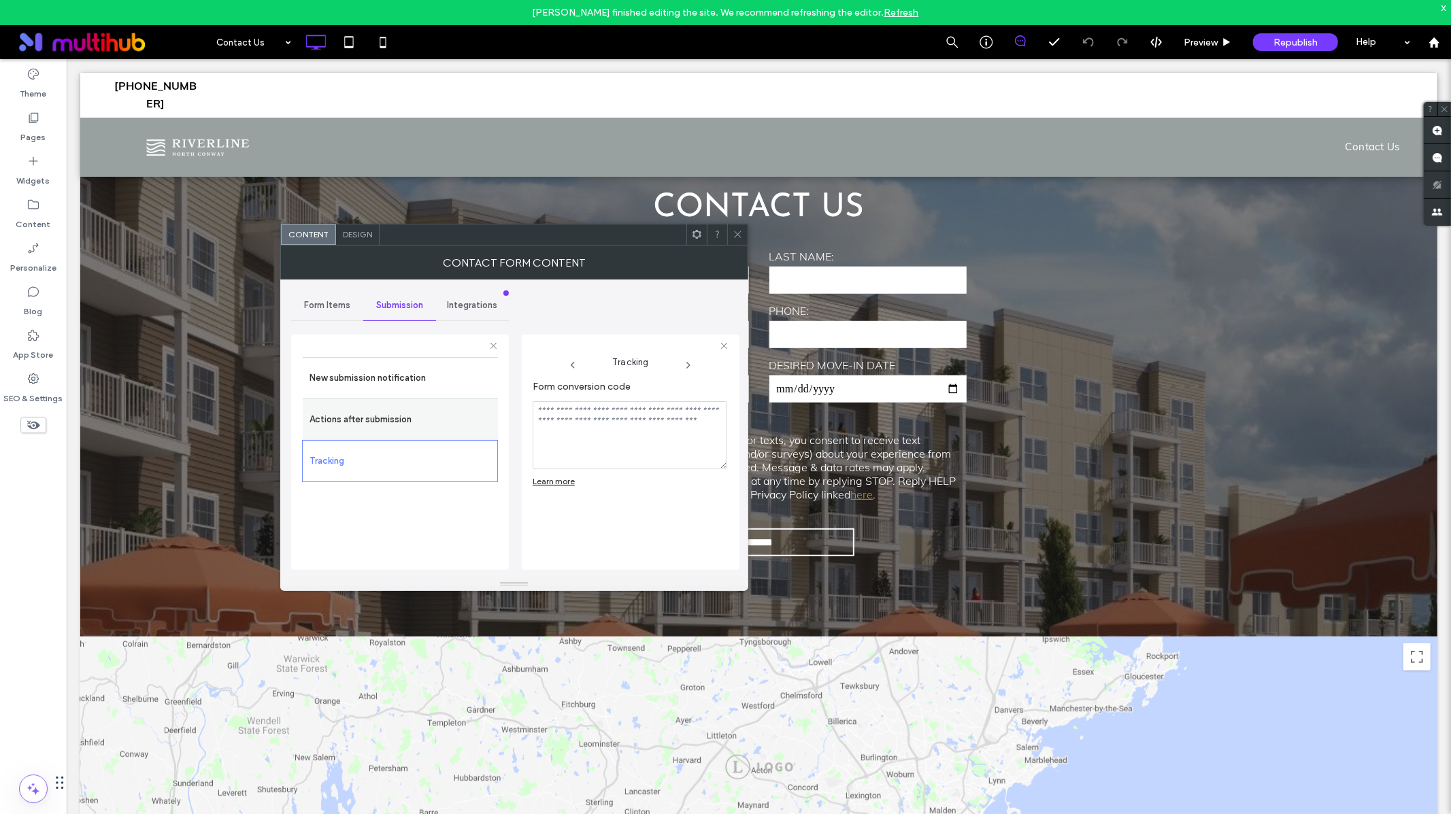
click at [404, 410] on label "Actions after submission" at bounding box center [400, 419] width 182 height 27
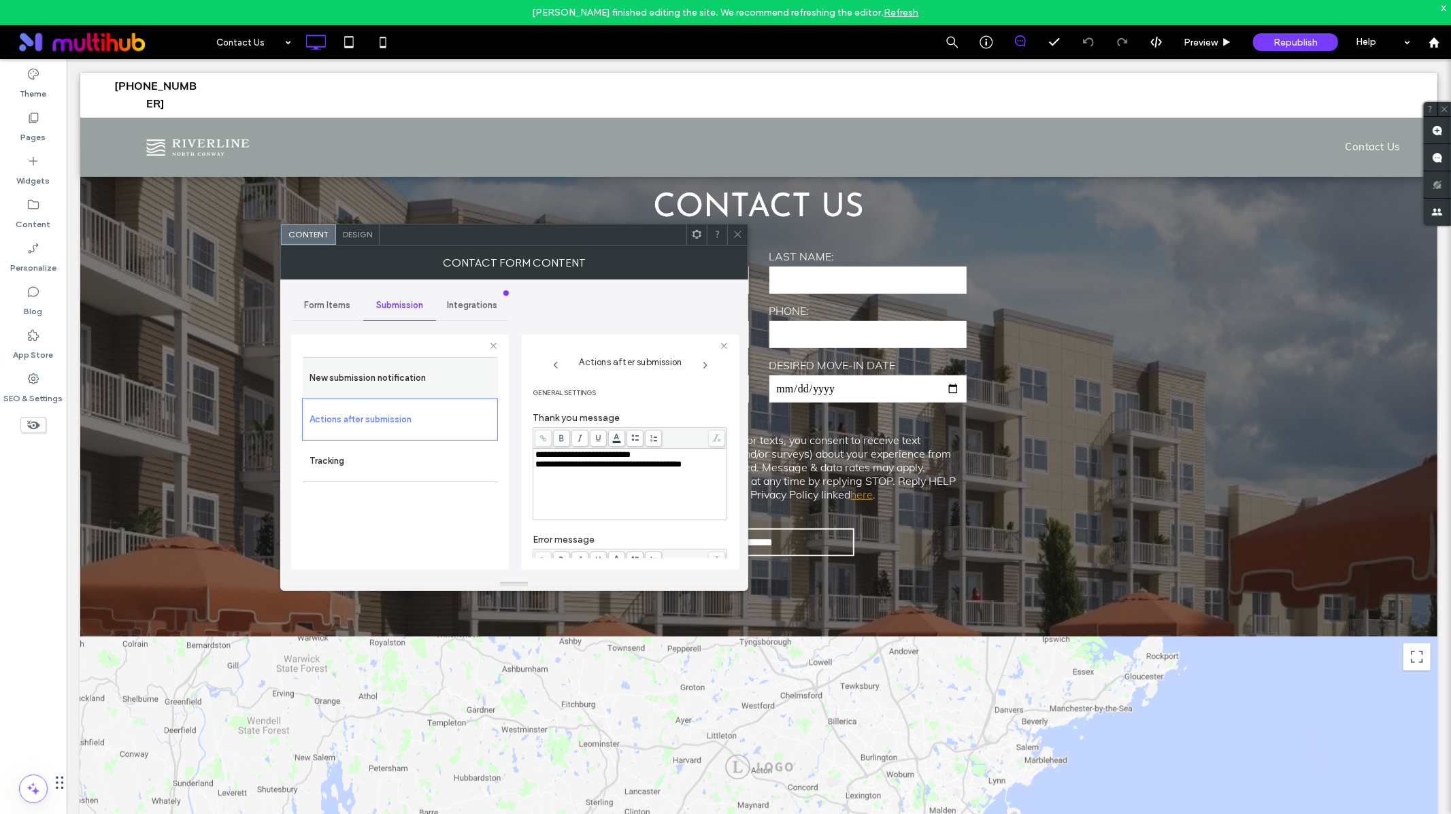
click at [418, 385] on label "New submission notification" at bounding box center [400, 378] width 182 height 27
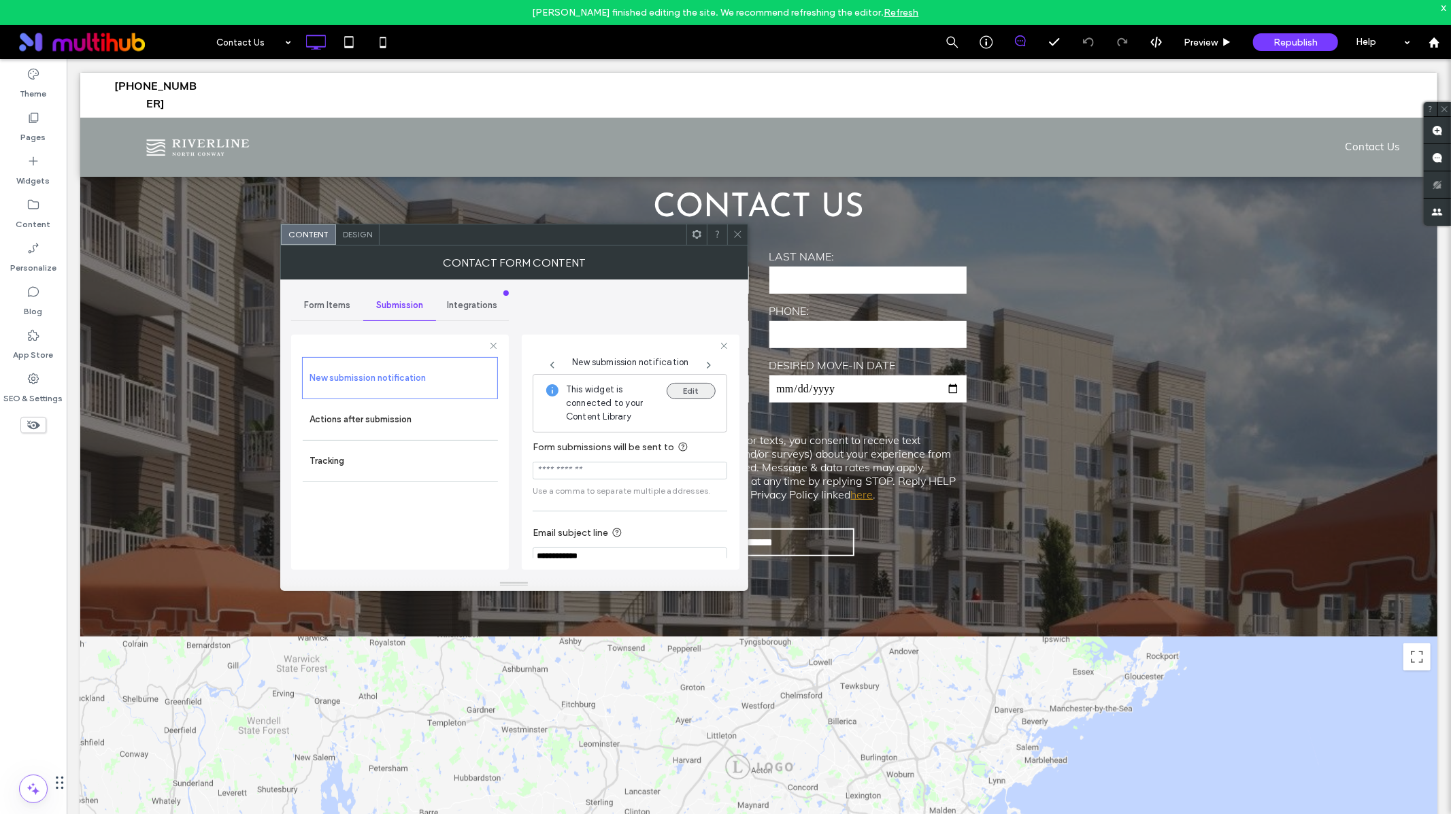
click at [670, 392] on button "Edit" at bounding box center [691, 391] width 49 height 16
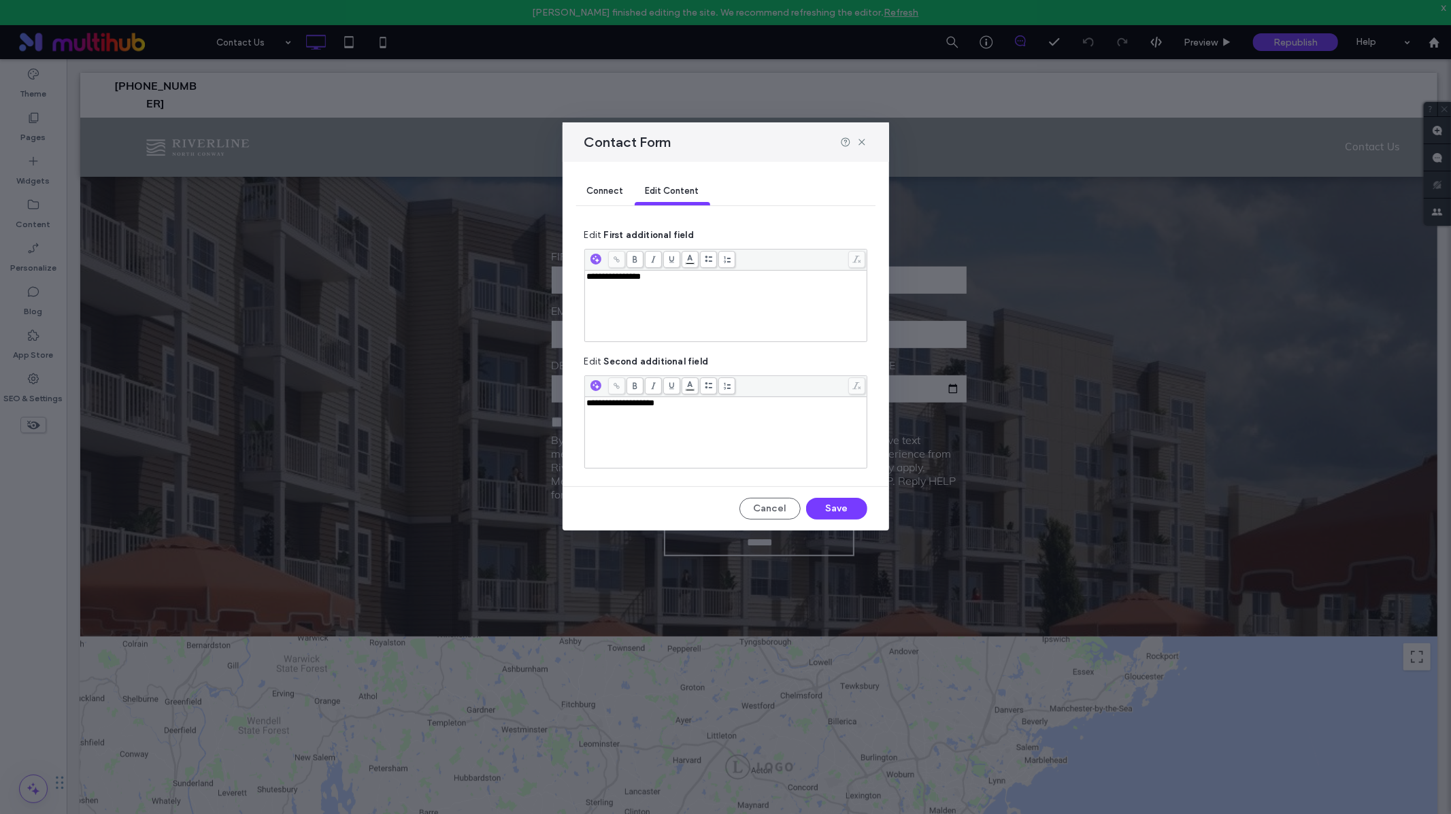
click at [611, 182] on div "Connect" at bounding box center [605, 191] width 58 height 27
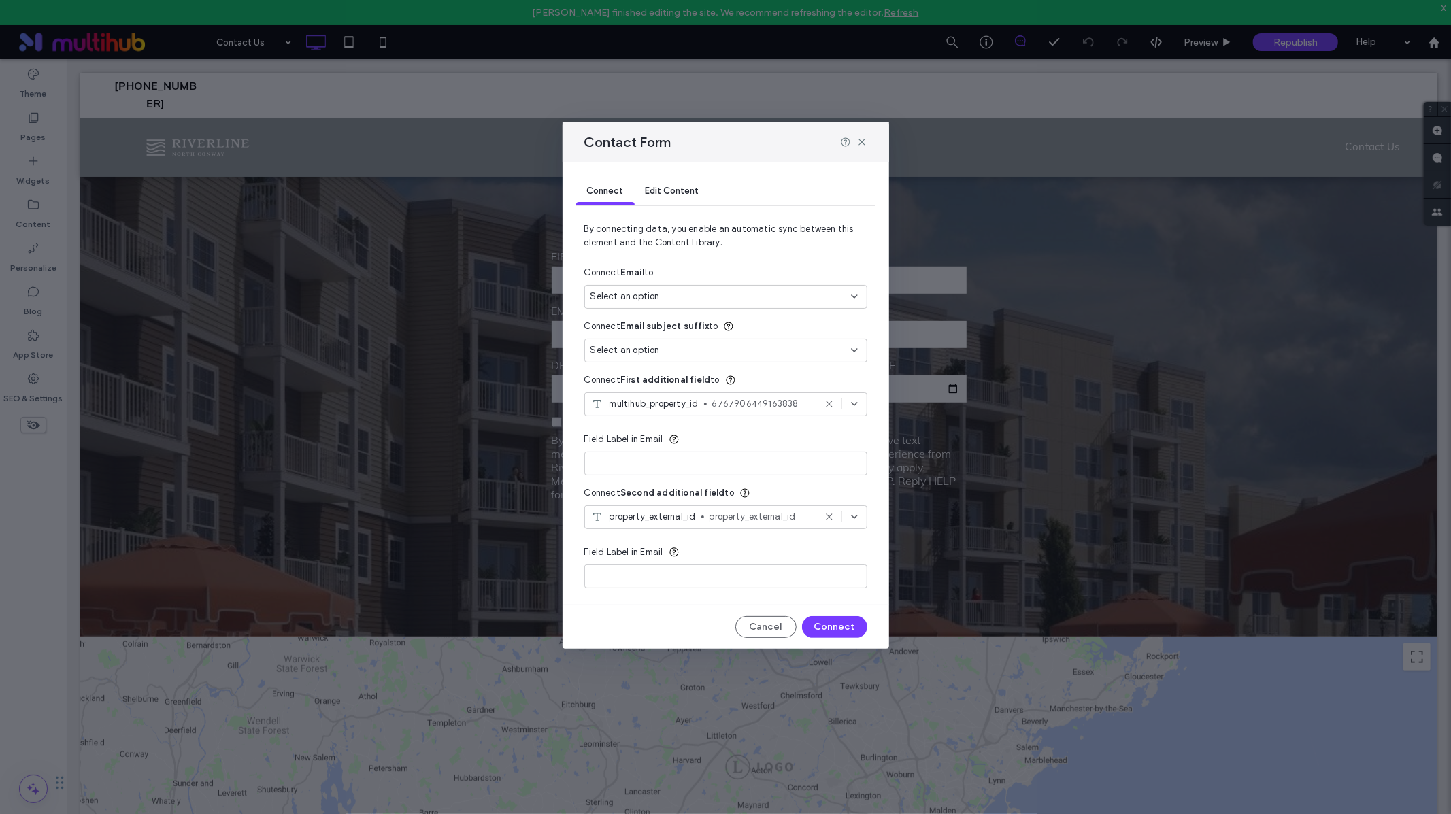
click at [701, 295] on div "Select an option" at bounding box center [717, 297] width 254 height 14
click at [677, 345] on span "[EMAIL_ADDRESS][DOMAIN_NAME]" at bounding box center [758, 345] width 196 height 14
click at [703, 355] on div "Select an option" at bounding box center [717, 350] width 254 height 14
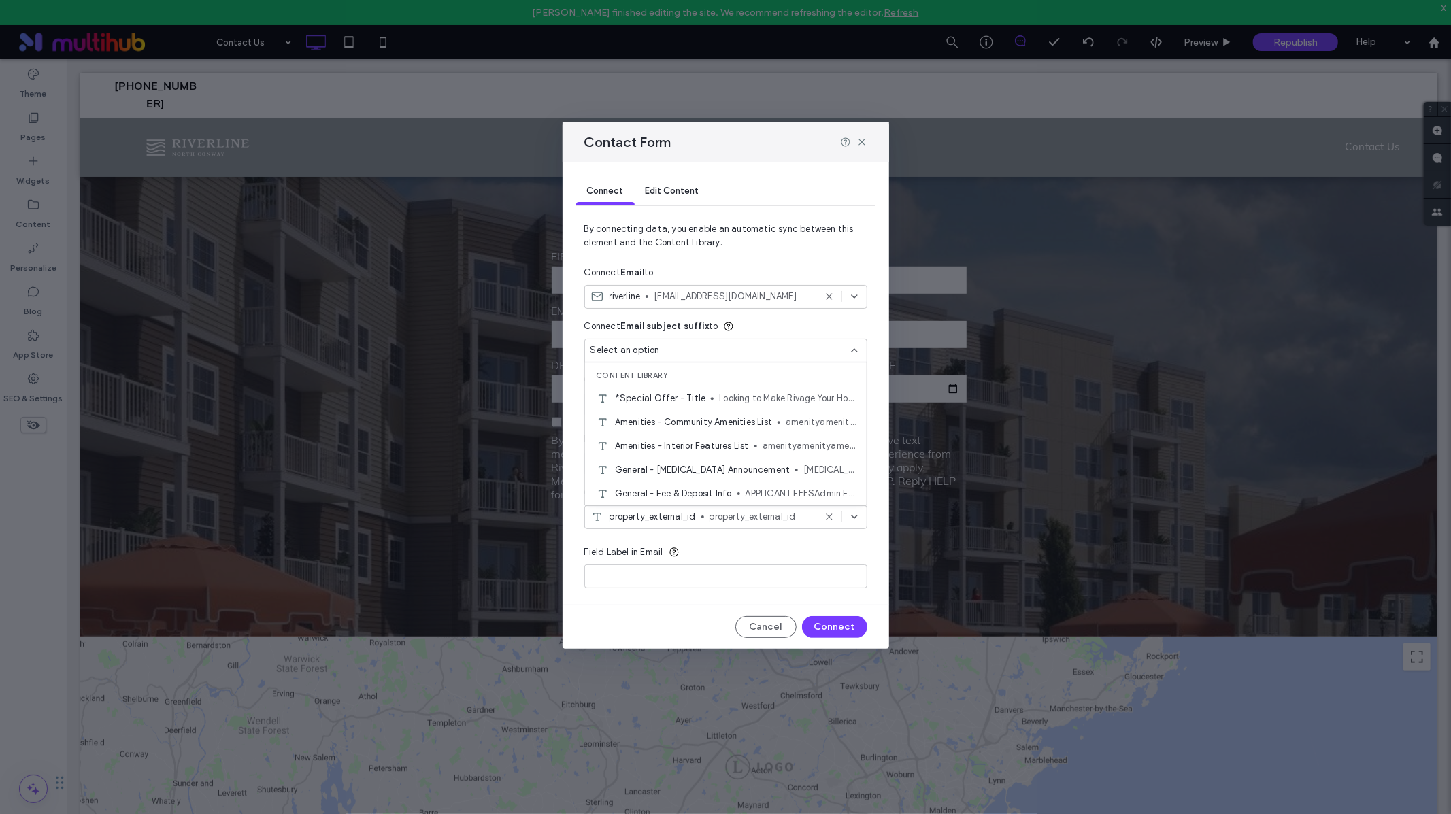
click at [703, 355] on div "Select an option" at bounding box center [717, 350] width 254 height 14
click at [824, 624] on button "Connect" at bounding box center [834, 627] width 65 height 22
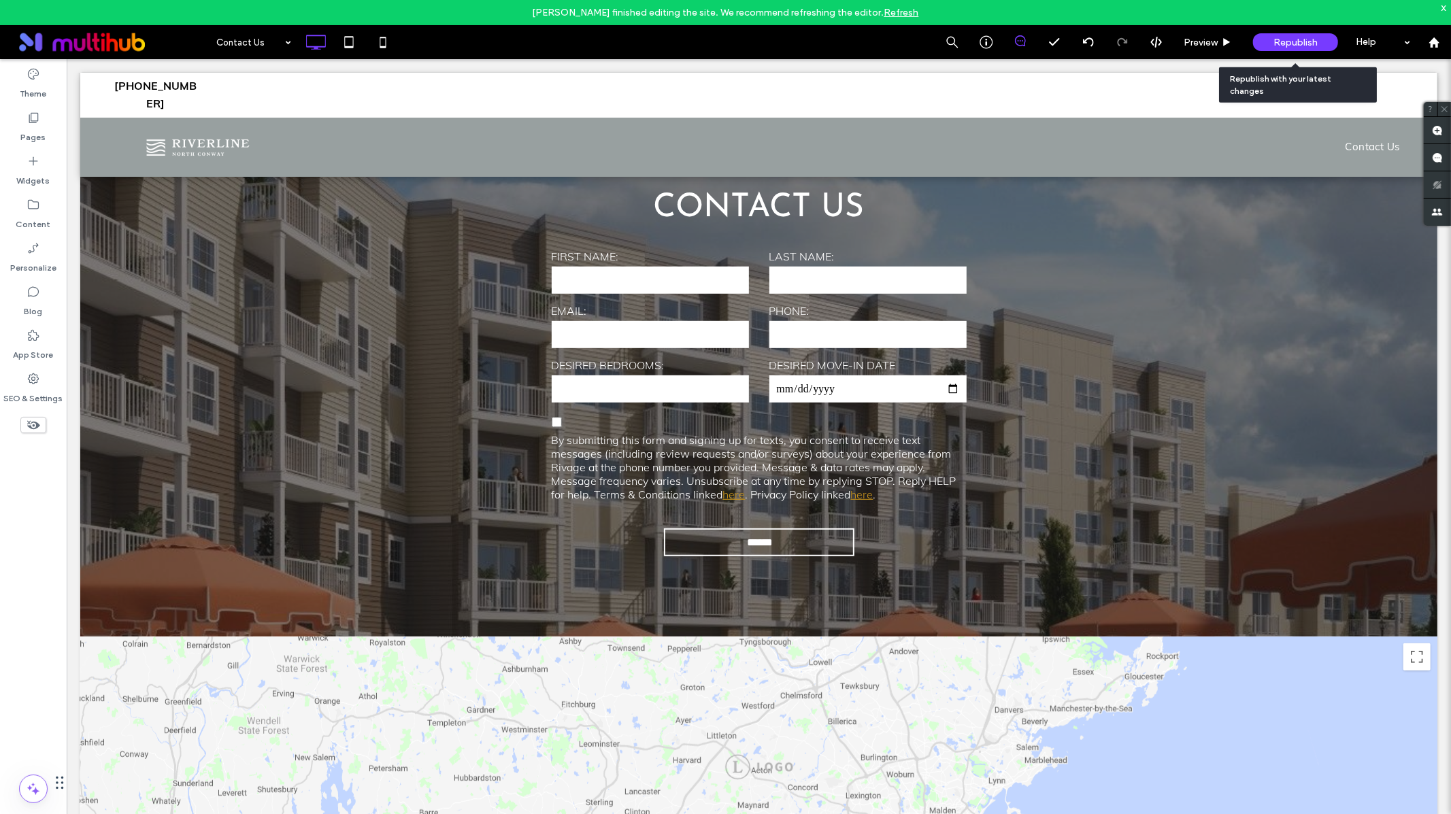
click at [1273, 47] on span "Republish" at bounding box center [1295, 43] width 44 height 12
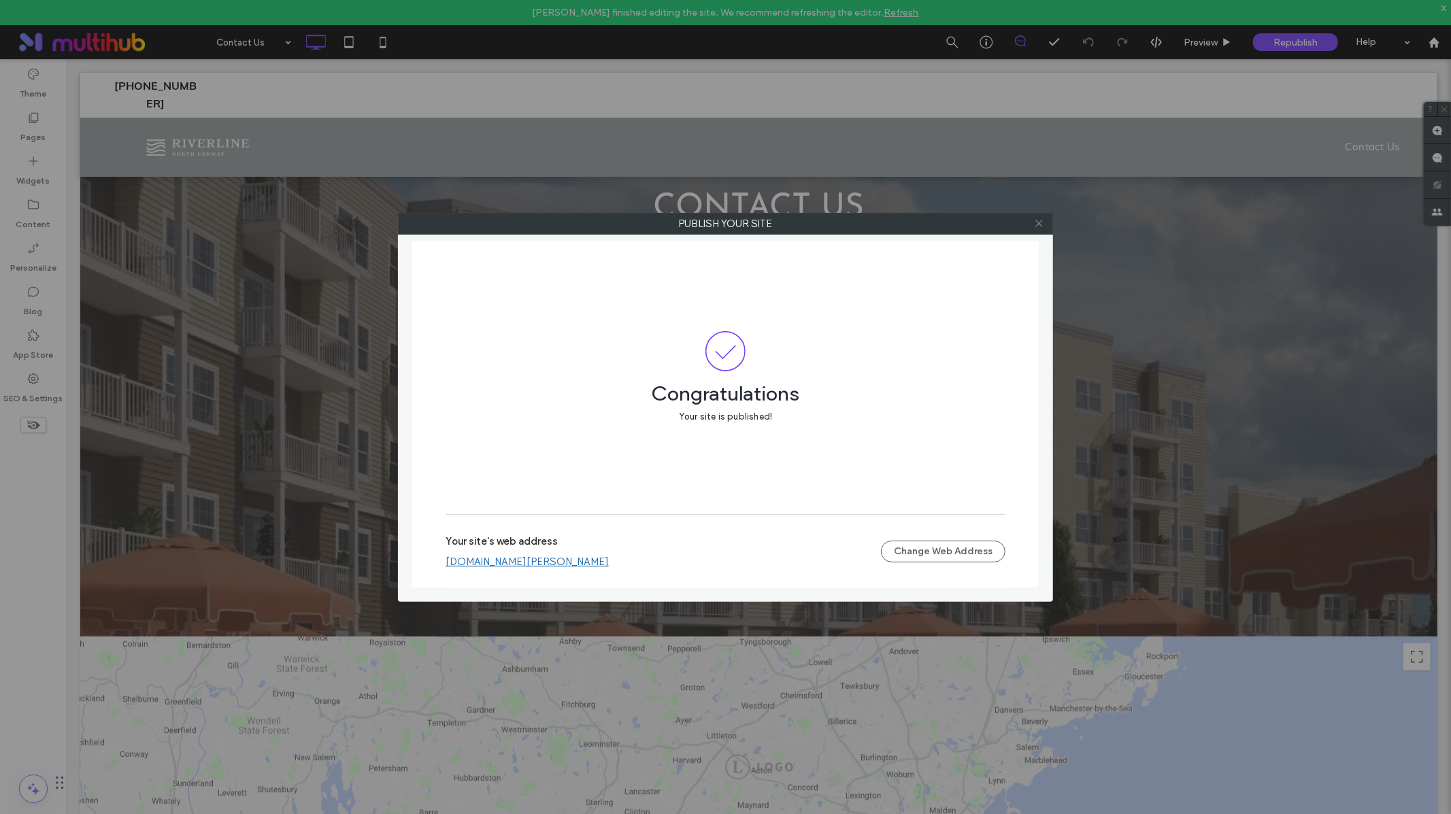
click at [1043, 224] on icon at bounding box center [1039, 223] width 10 height 10
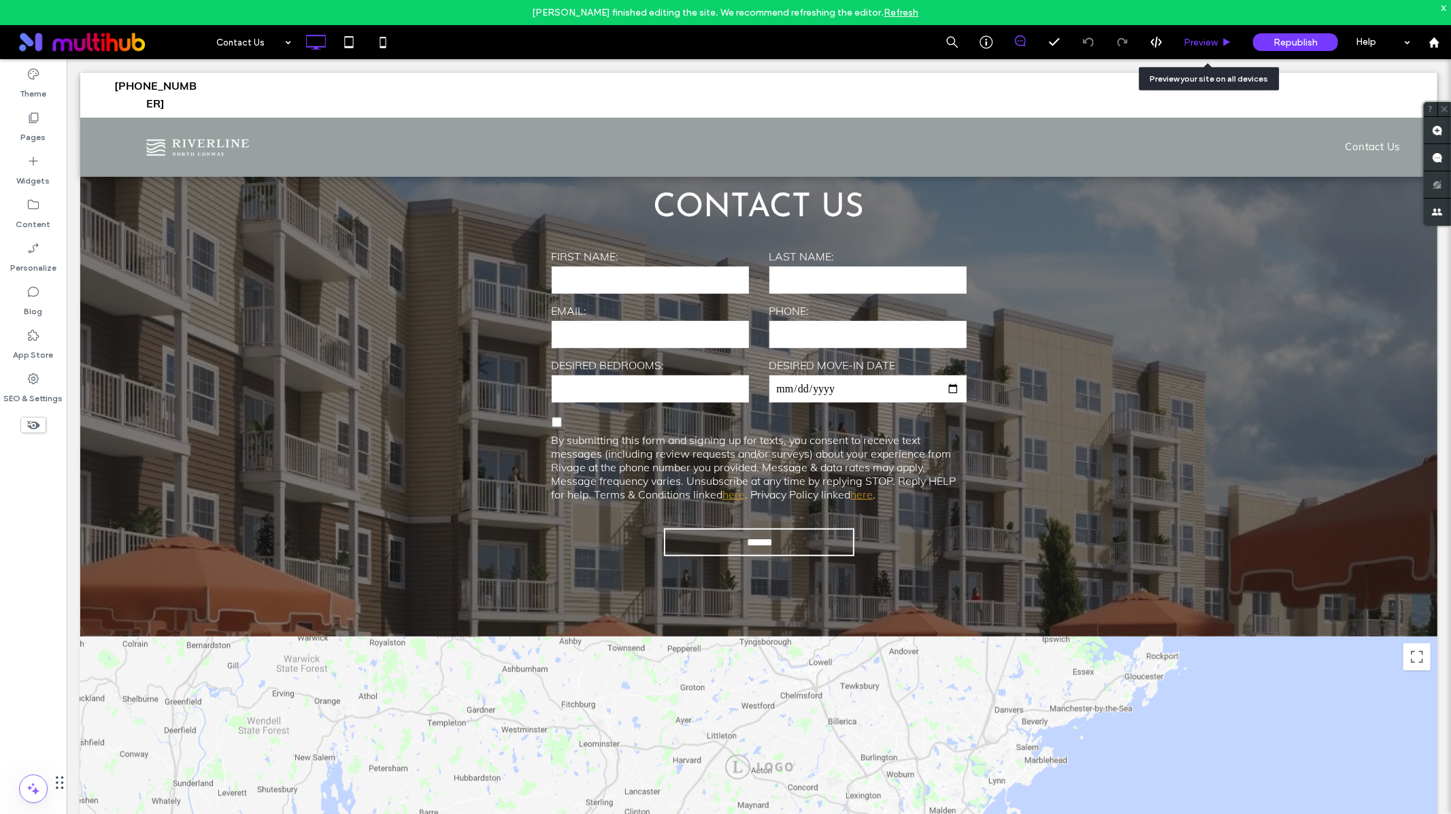
click at [1194, 37] on span "Preview" at bounding box center [1201, 43] width 34 height 12
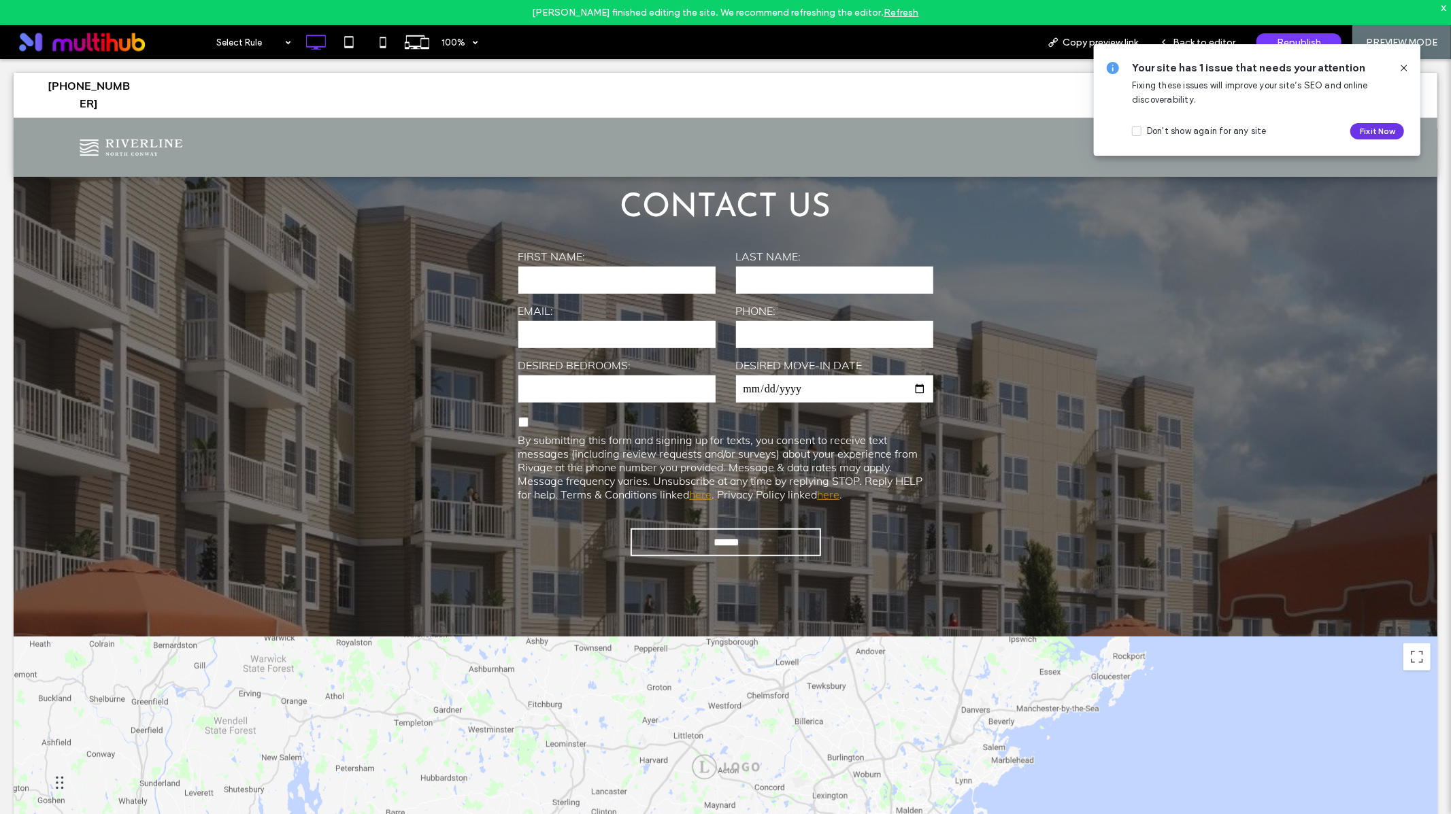
click at [1369, 131] on button "Fix it Now" at bounding box center [1377, 131] width 54 height 16
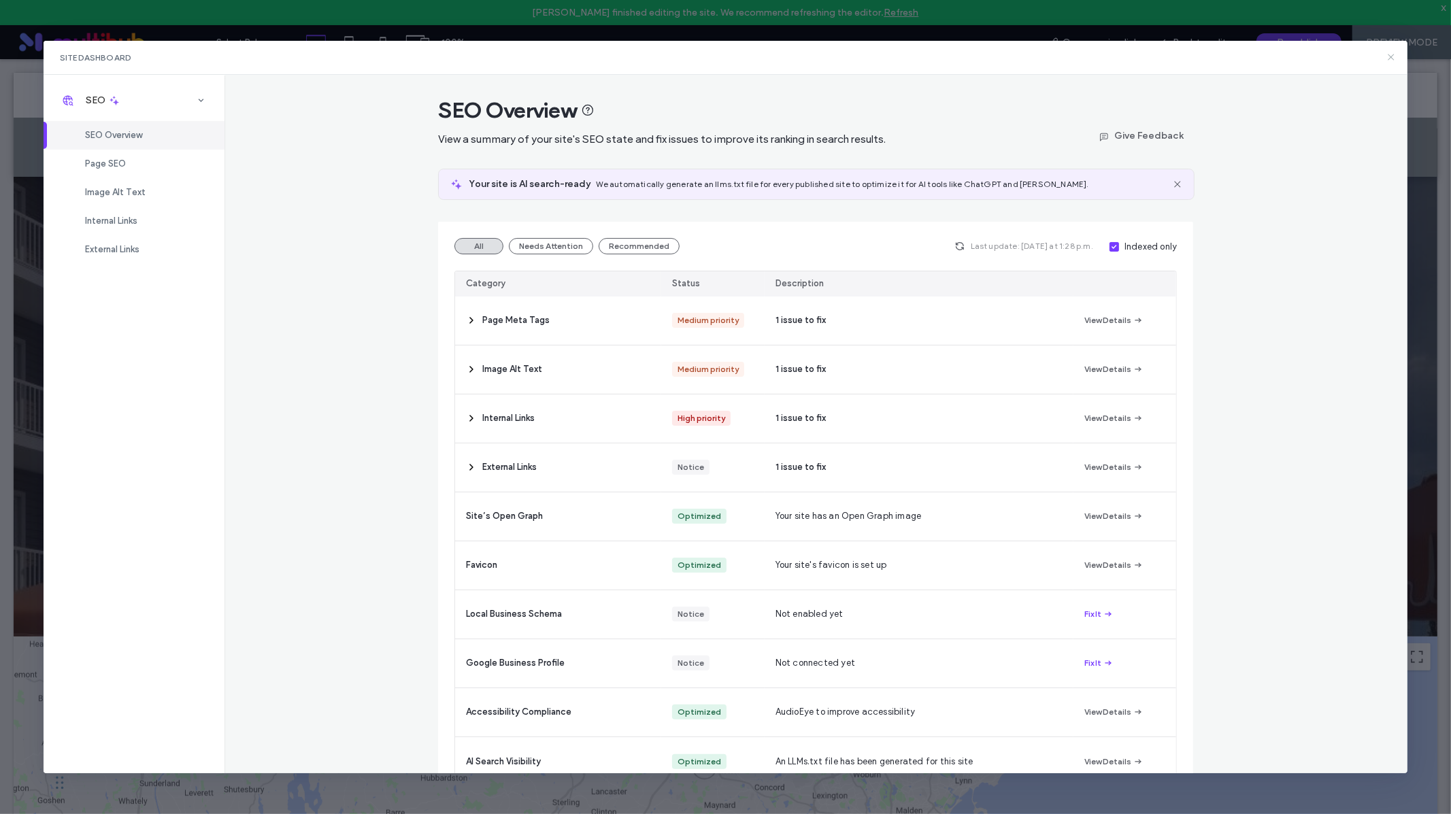
click at [1394, 52] on icon at bounding box center [1391, 57] width 11 height 11
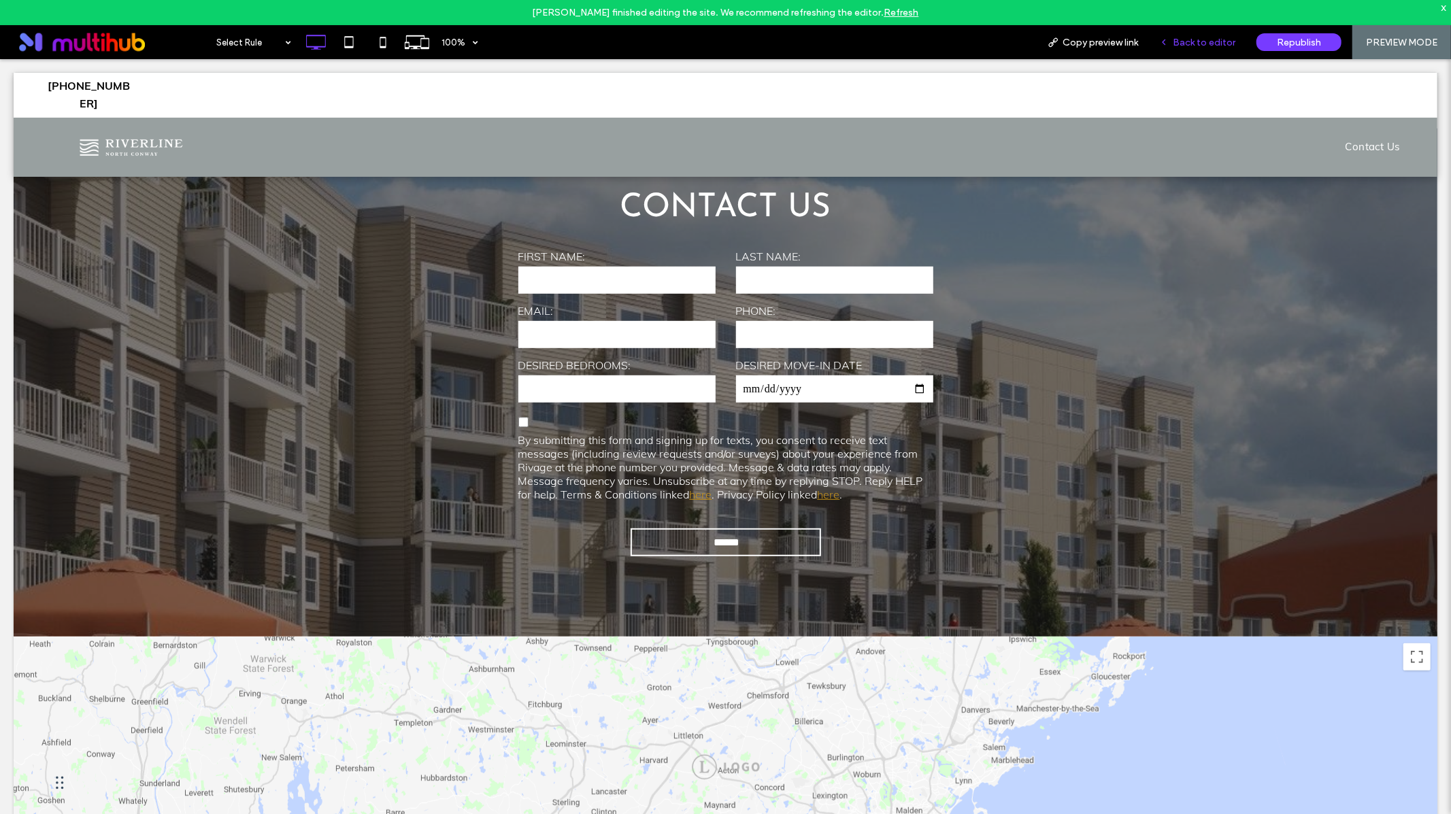
click at [1199, 45] on span "Back to editor" at bounding box center [1204, 43] width 63 height 12
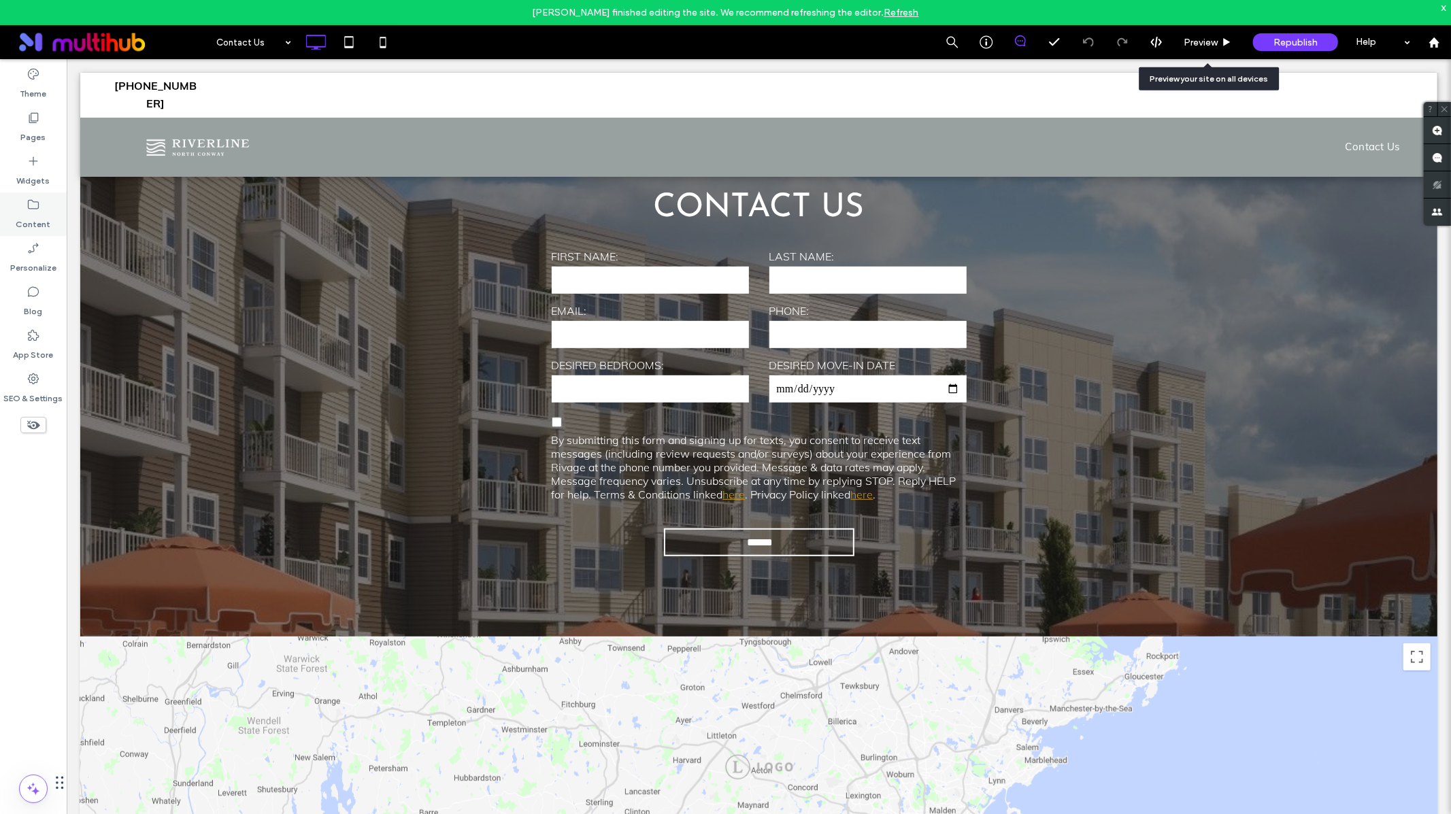
click at [26, 214] on label "Content" at bounding box center [33, 221] width 35 height 19
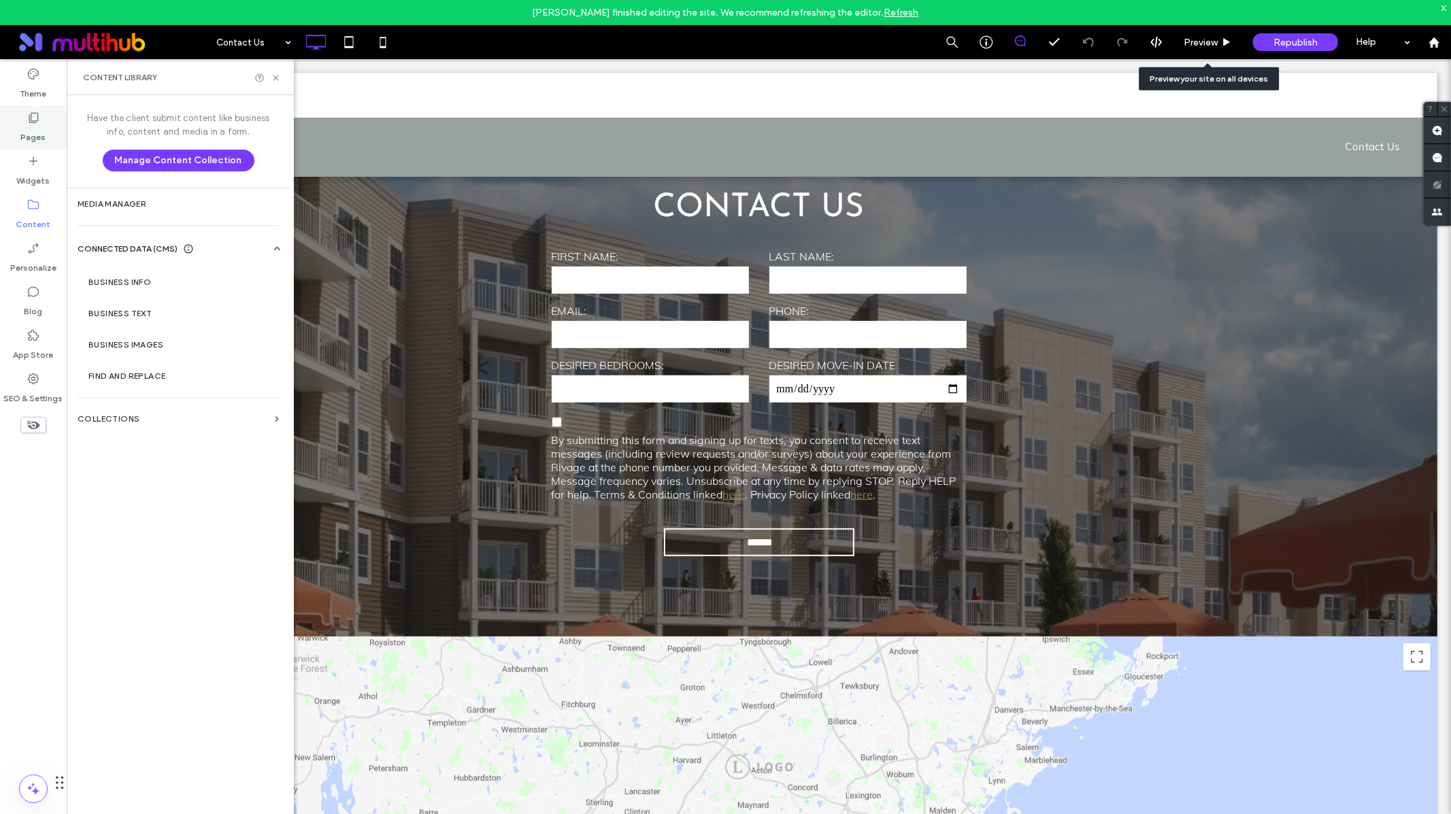
click at [35, 126] on label "Pages" at bounding box center [33, 133] width 25 height 19
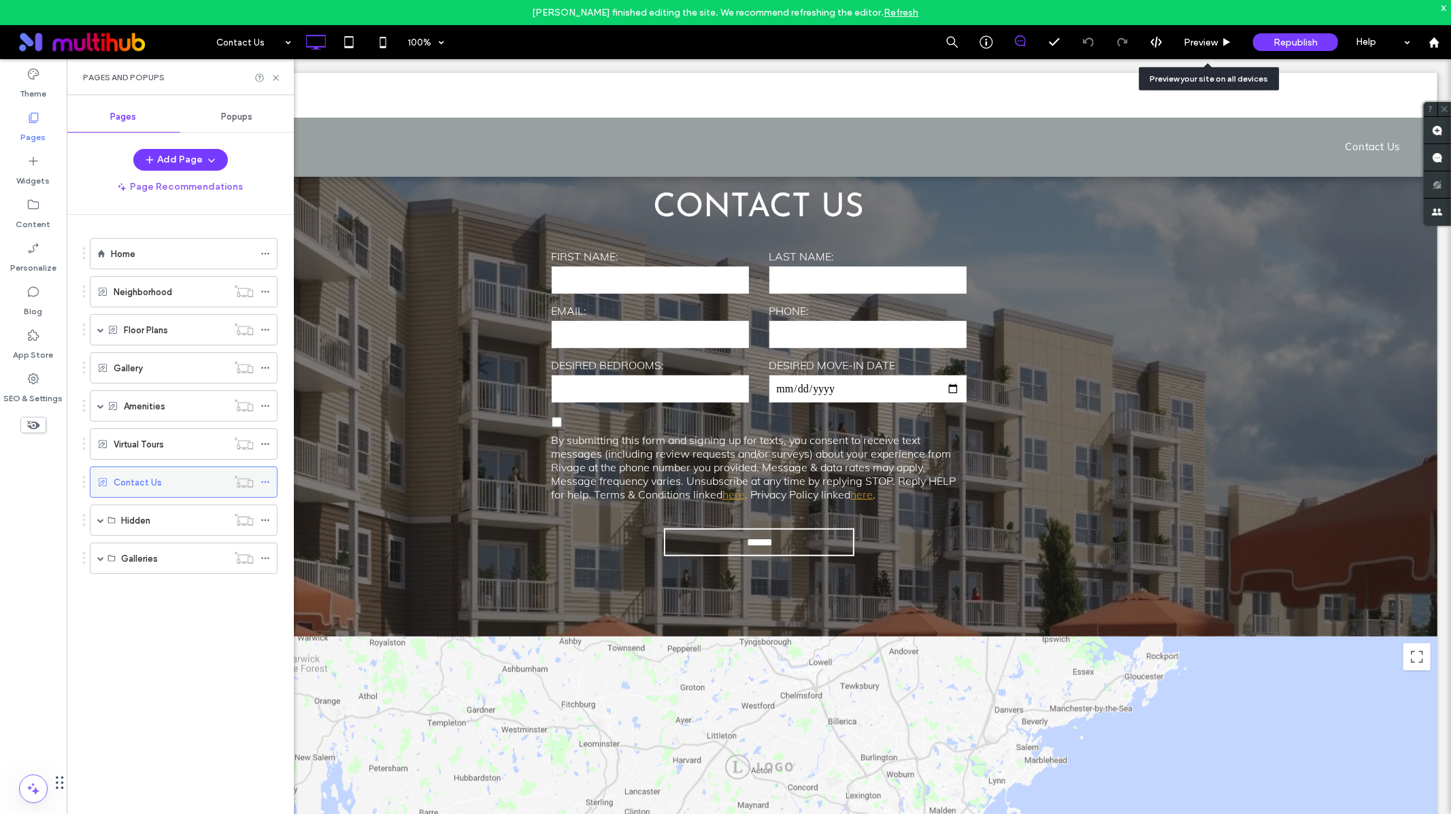
click at [147, 479] on label "Contact Us" at bounding box center [138, 483] width 48 height 24
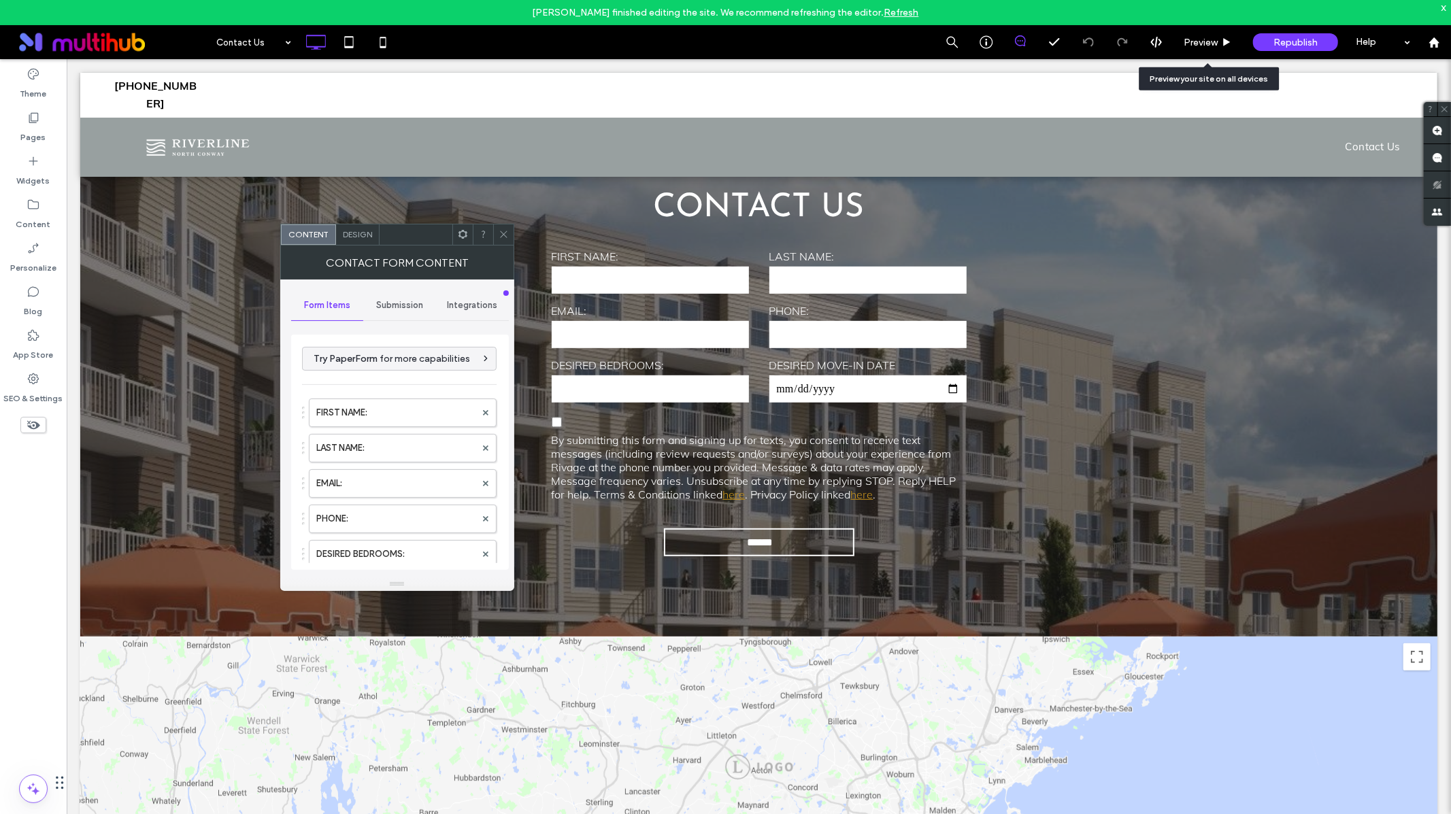
click at [396, 305] on span "Submission" at bounding box center [399, 305] width 47 height 11
click at [354, 445] on label "Tracking" at bounding box center [400, 452] width 182 height 27
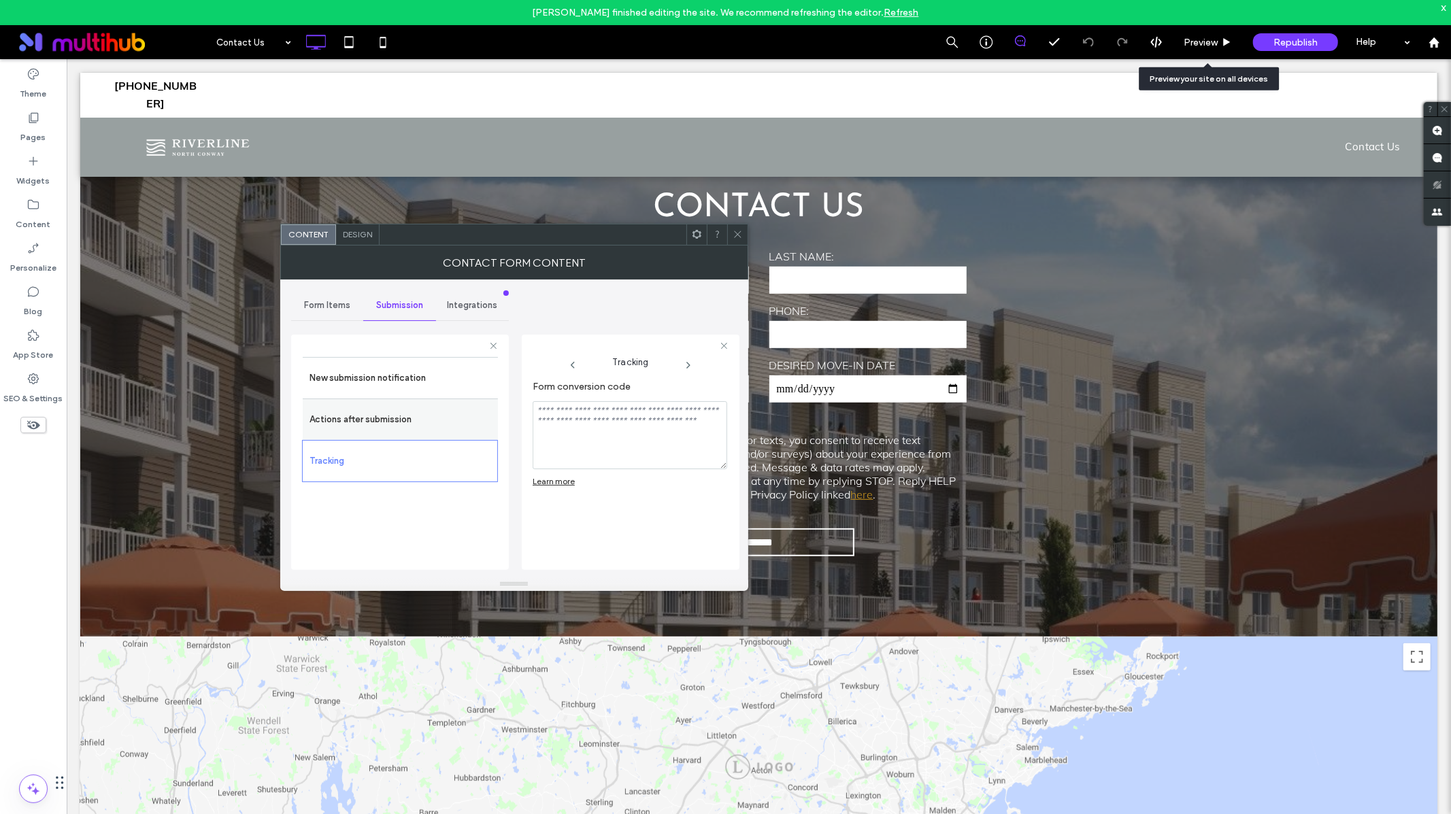
click at [368, 416] on label "Actions after submission" at bounding box center [400, 419] width 182 height 27
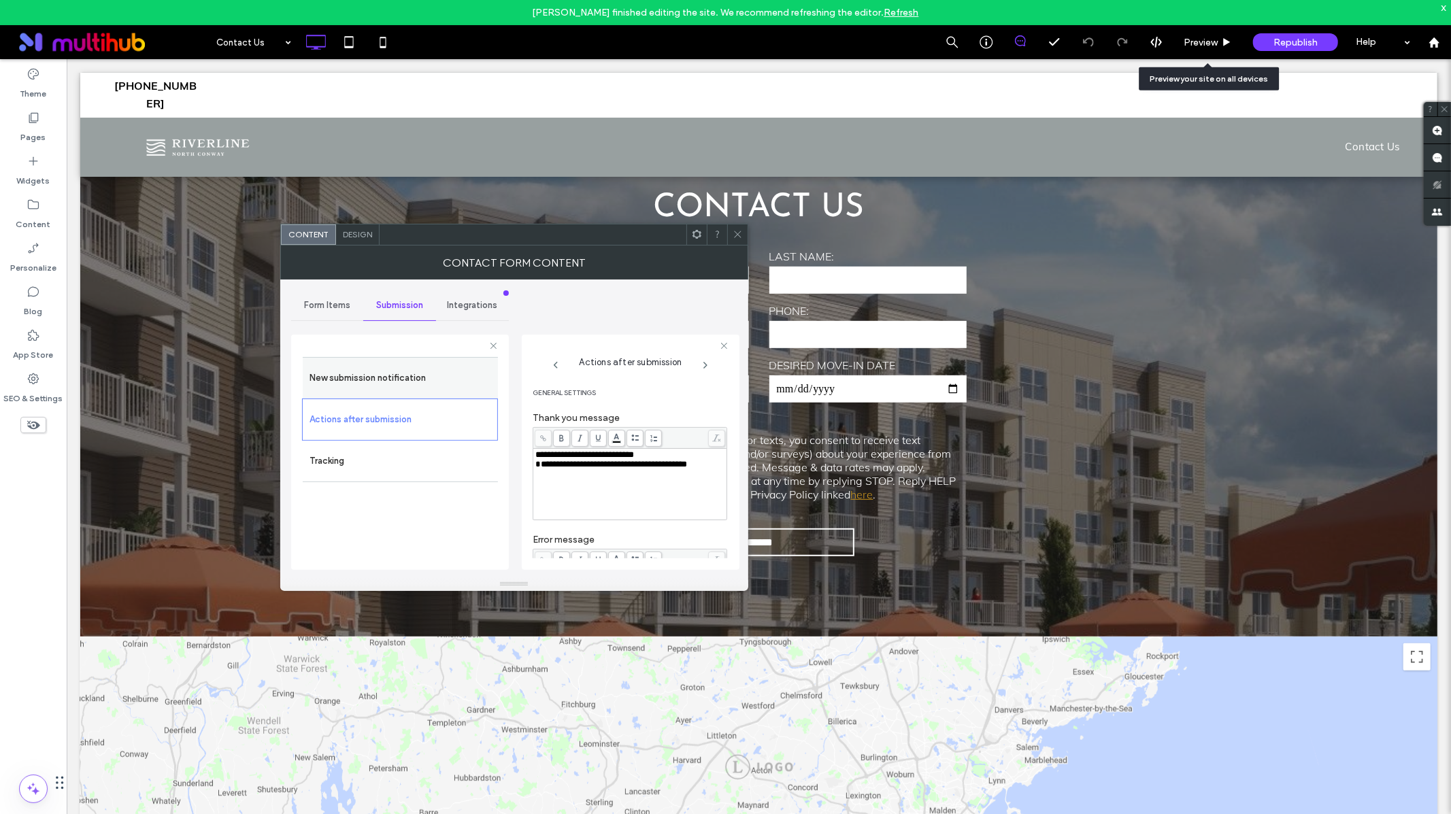
click at [372, 381] on label "New submission notification" at bounding box center [400, 378] width 182 height 27
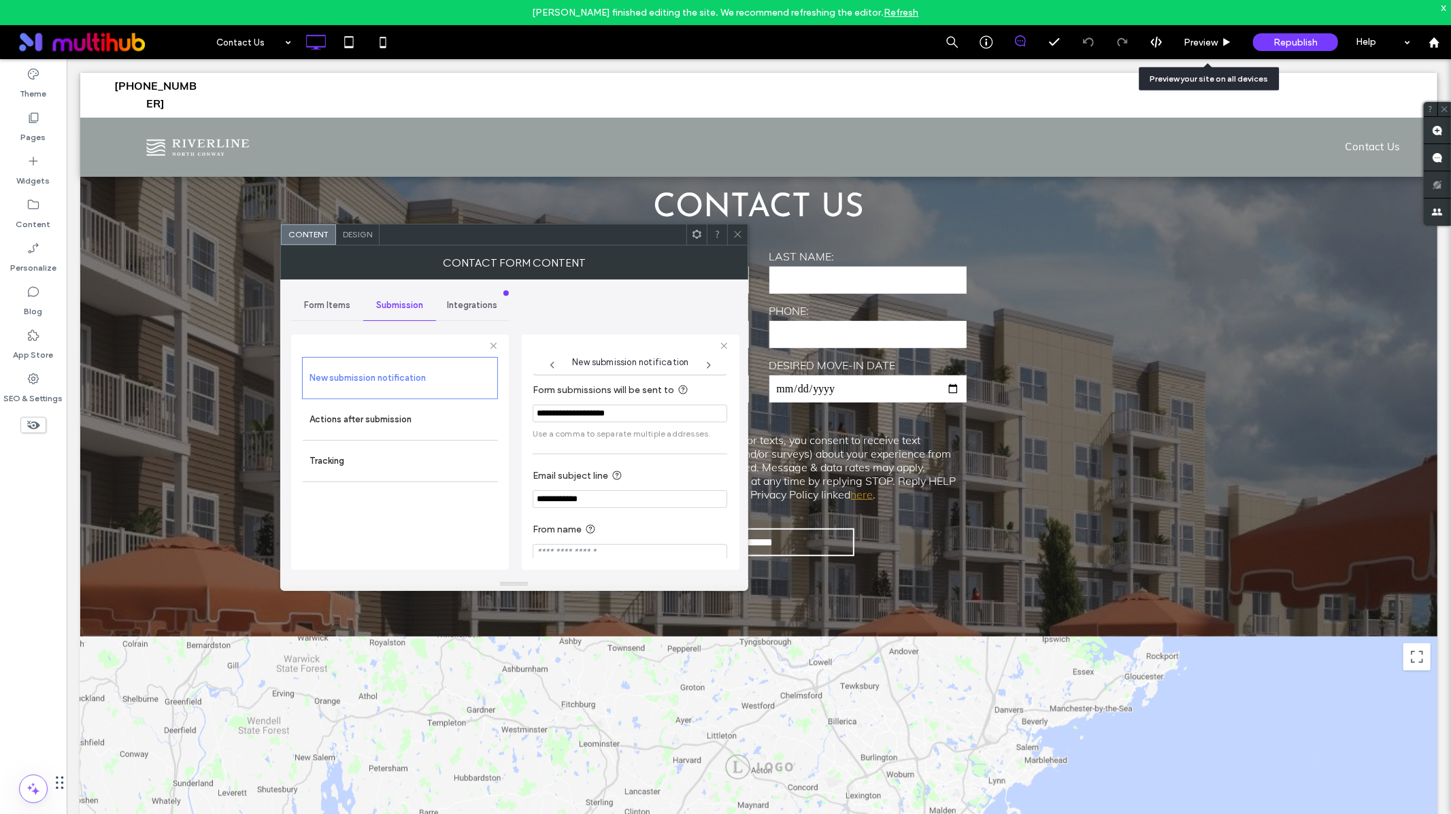
scroll to position [71, 0]
click at [733, 236] on icon at bounding box center [738, 234] width 10 height 10
